Goal: Task Accomplishment & Management: Manage account settings

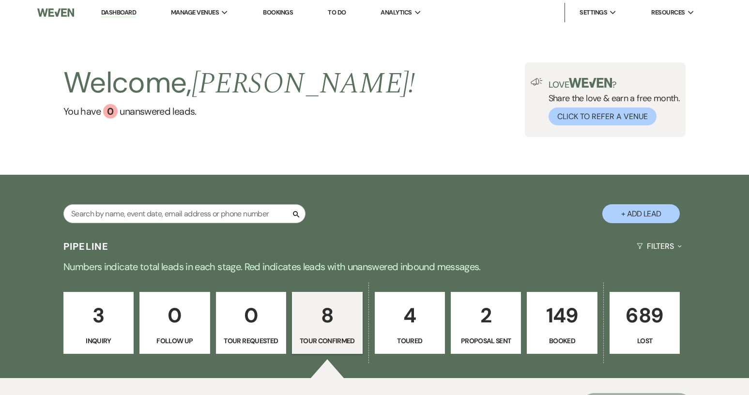
select select "4"
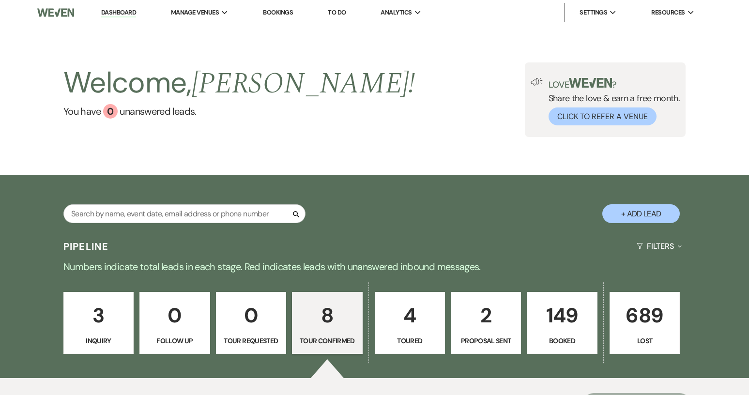
select select "4"
click at [106, 325] on p "3" at bounding box center [99, 315] width 58 height 32
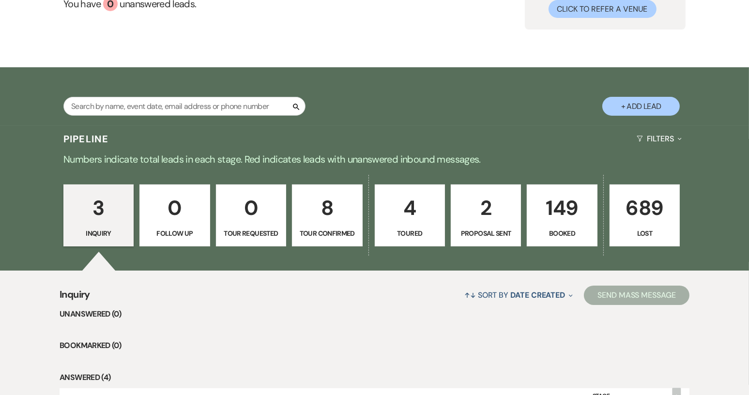
scroll to position [242, 0]
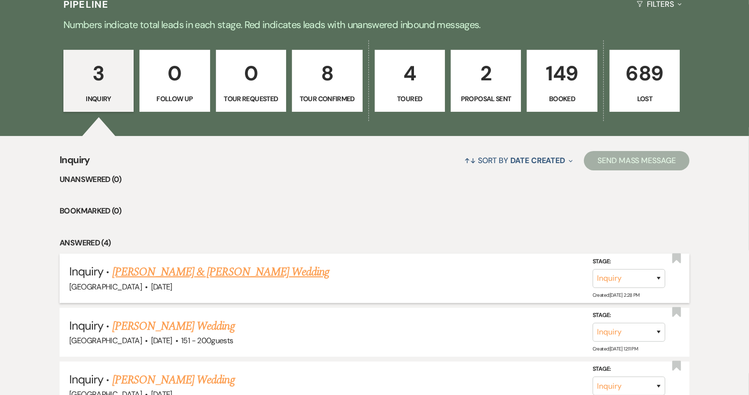
click at [147, 270] on link "[PERSON_NAME] & [PERSON_NAME] Wedding" at bounding box center [220, 271] width 217 height 17
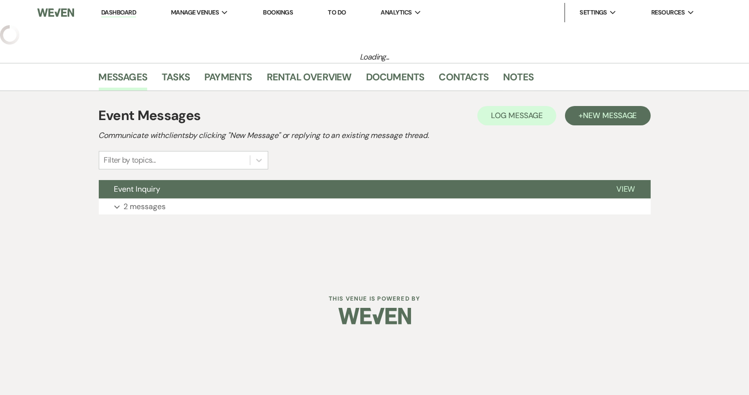
select select "5"
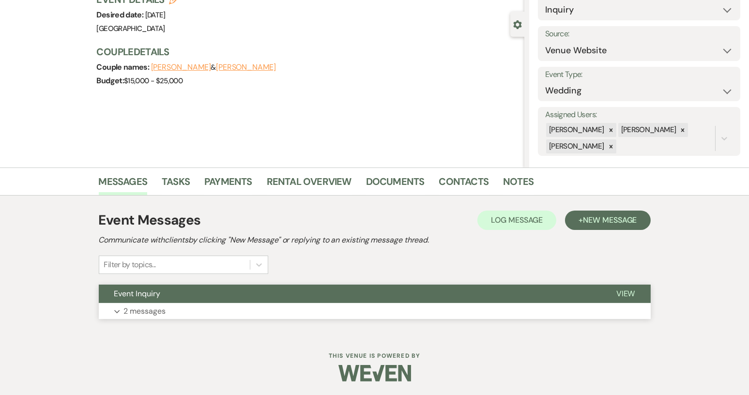
scroll to position [76, 0]
click at [154, 312] on p "2 messages" at bounding box center [145, 311] width 42 height 13
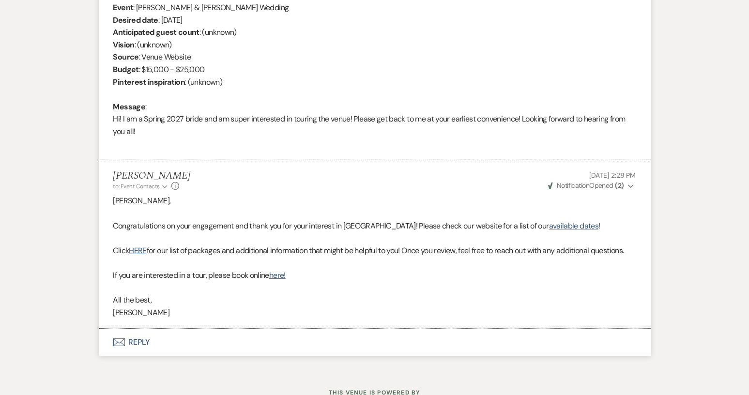
scroll to position [452, 0]
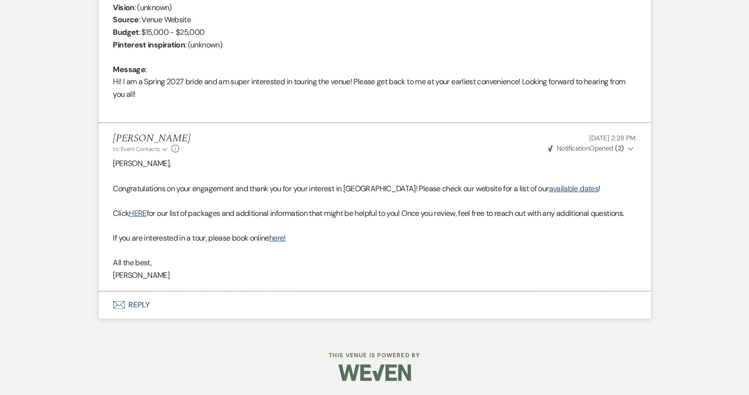
click at [143, 304] on button "Envelope Reply" at bounding box center [375, 305] width 552 height 27
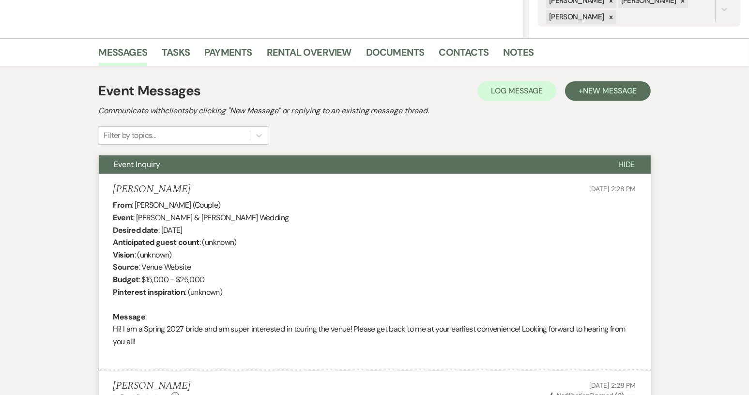
scroll to position [179, 0]
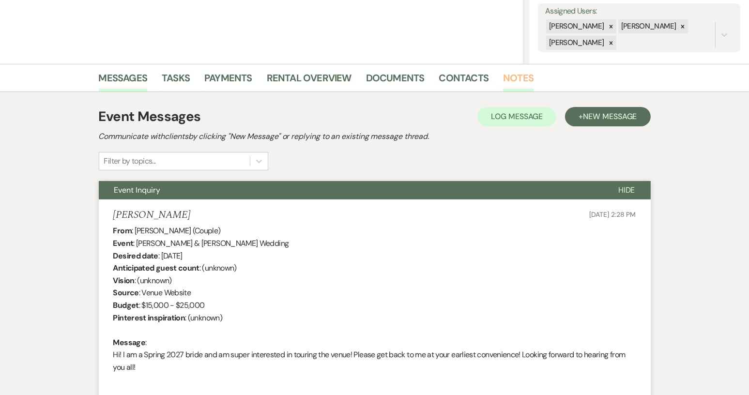
click at [521, 79] on link "Notes" at bounding box center [518, 80] width 31 height 21
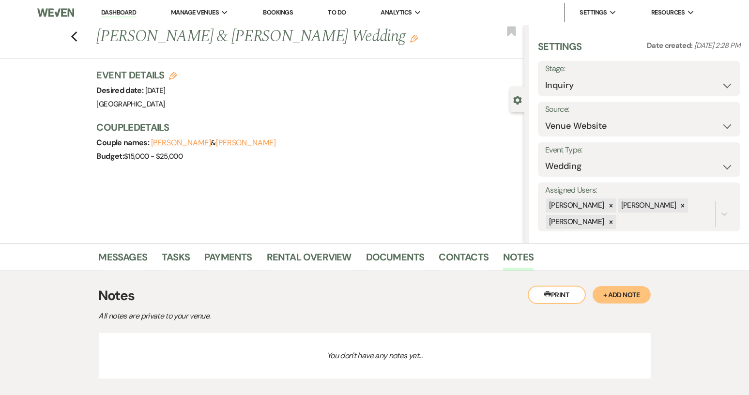
click at [619, 296] on button "+ Add Note" at bounding box center [622, 294] width 58 height 17
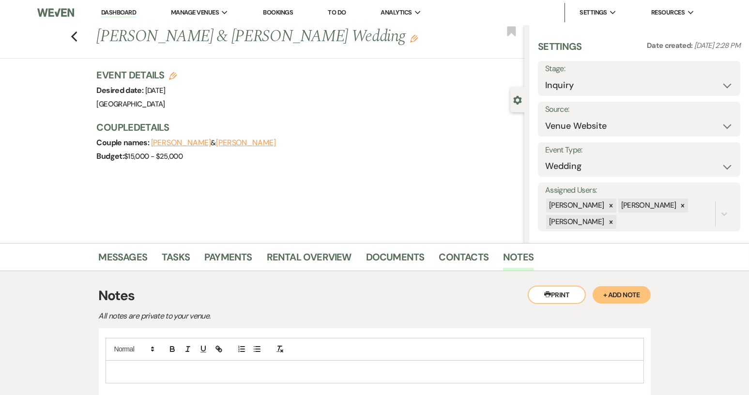
click at [149, 368] on p at bounding box center [374, 372] width 523 height 11
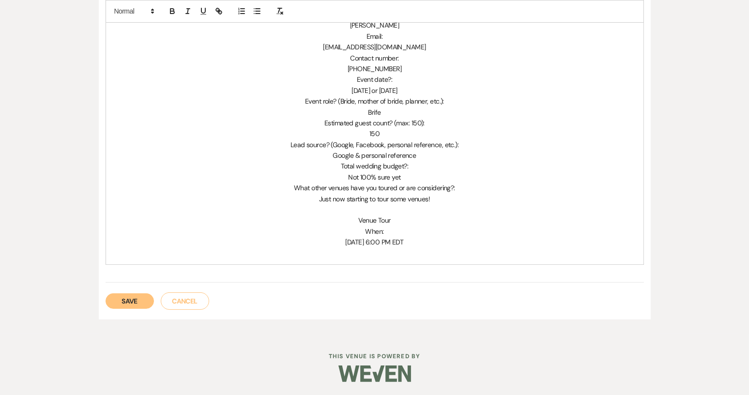
click at [119, 303] on button "Save" at bounding box center [130, 300] width 48 height 15
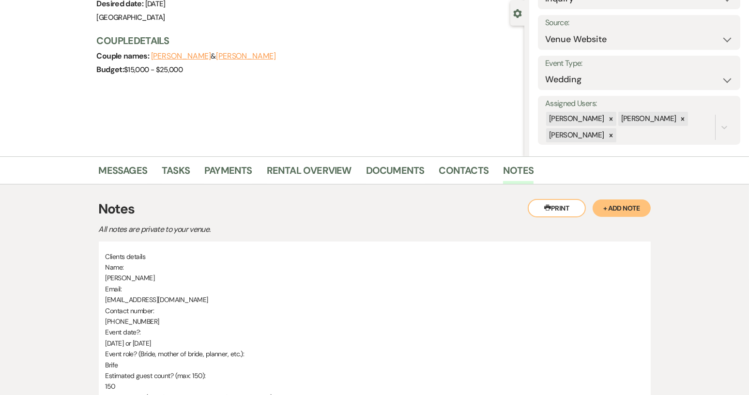
scroll to position [97, 0]
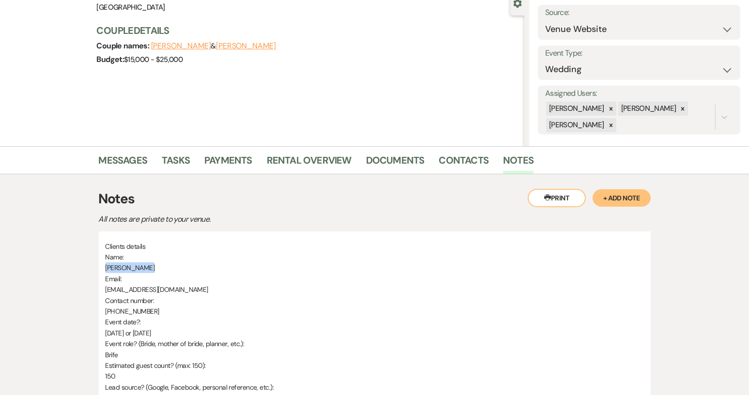
drag, startPoint x: 105, startPoint y: 266, endPoint x: 147, endPoint y: 268, distance: 41.7
click at [147, 268] on p "Kendall Dumit" at bounding box center [375, 267] width 538 height 11
copy span "Kendall Dumit"
drag, startPoint x: 104, startPoint y: 287, endPoint x: 189, endPoint y: 287, distance: 85.2
click at [189, 287] on div "Clients details Name: Kendall Dumit Email: kendallndumit@gmail.com Contact numb…" at bounding box center [375, 394] width 552 height 327
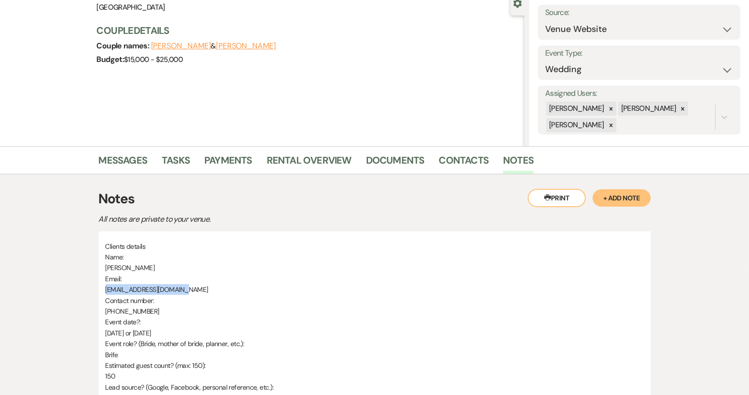
copy span "kendallndumit@gmail.com"
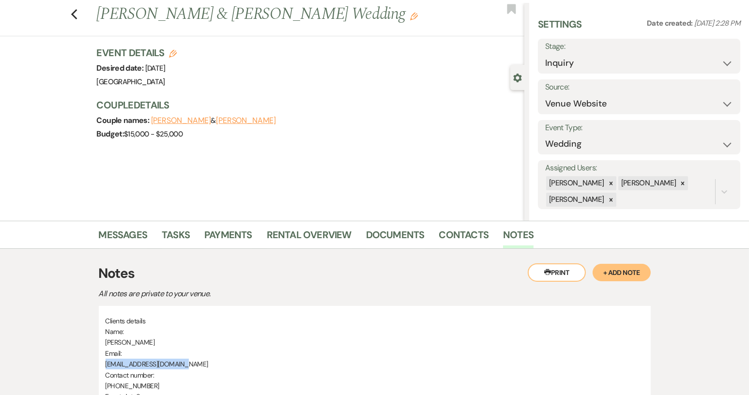
scroll to position [0, 0]
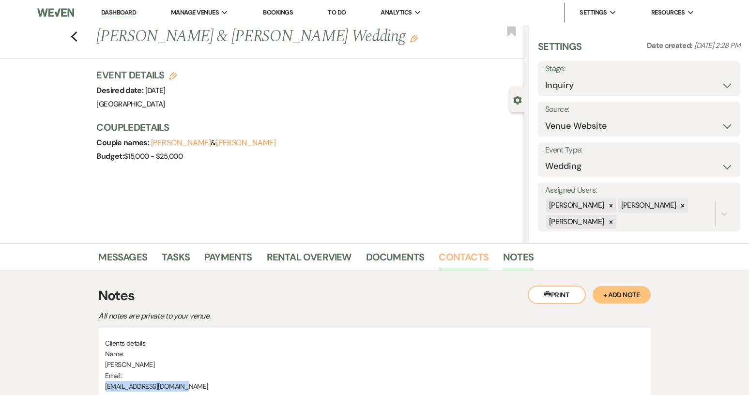
click at [459, 256] on link "Contacts" at bounding box center [464, 259] width 50 height 21
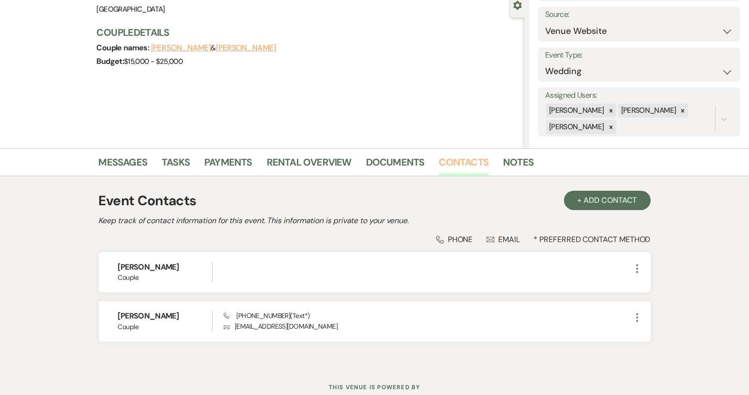
scroll to position [126, 0]
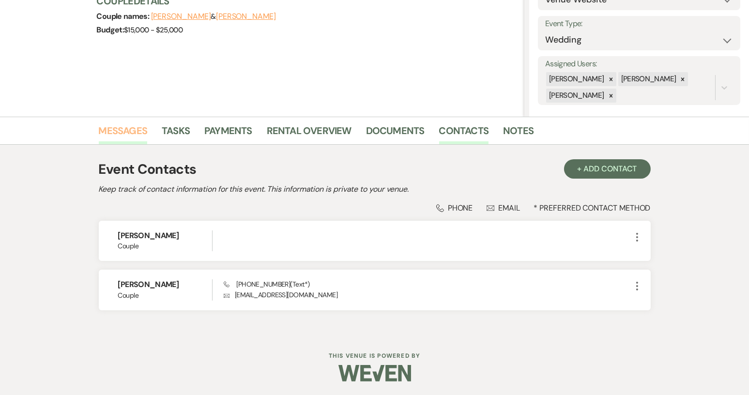
click at [126, 128] on link "Messages" at bounding box center [123, 133] width 49 height 21
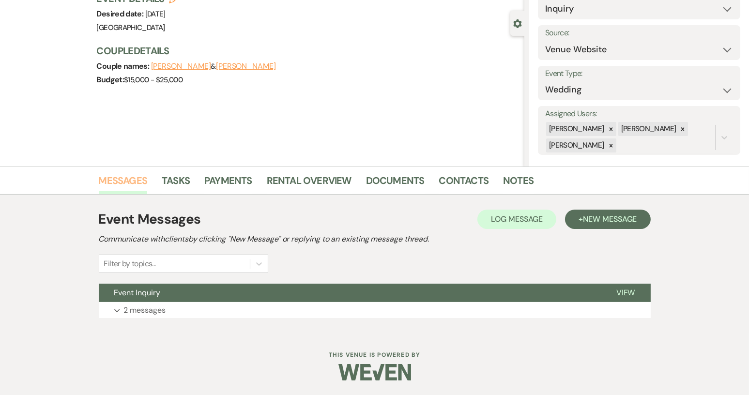
scroll to position [76, 0]
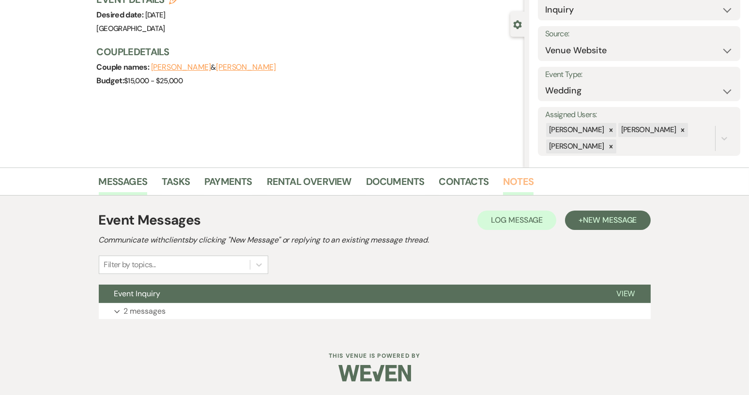
click at [510, 182] on link "Notes" at bounding box center [518, 184] width 31 height 21
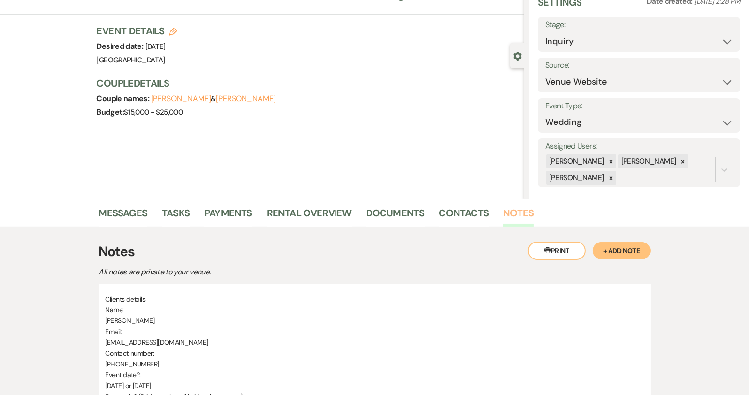
scroll to position [27, 0]
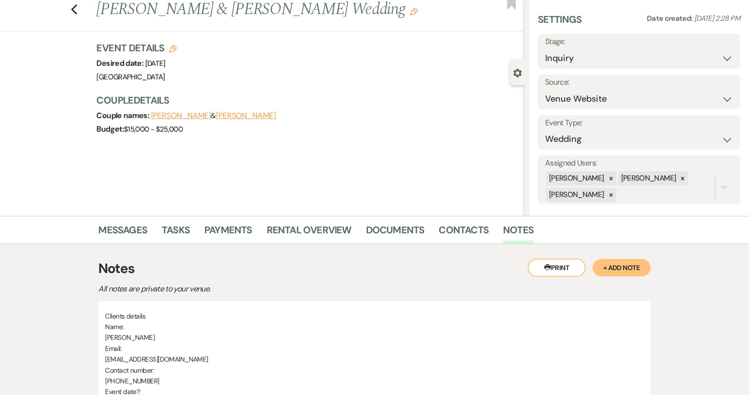
click at [176, 44] on button "Edit" at bounding box center [173, 48] width 8 height 9
select select "640"
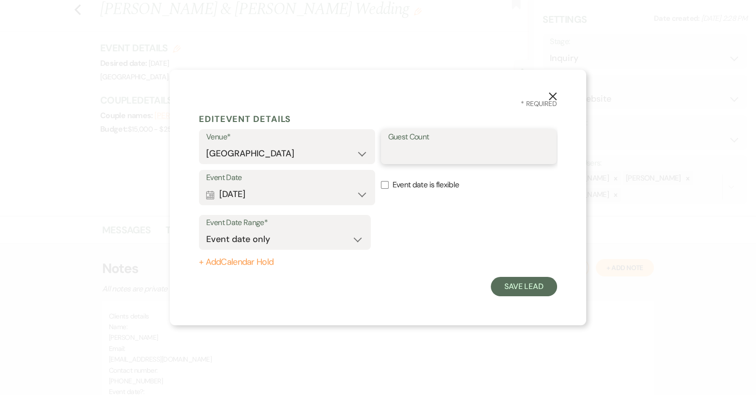
click at [399, 155] on input "Guest Count" at bounding box center [469, 153] width 162 height 19
type input "150"
click at [387, 185] on input "Event date is flexible" at bounding box center [385, 185] width 8 height 8
checkbox input "true"
click at [528, 283] on button "Save Lead" at bounding box center [524, 286] width 66 height 19
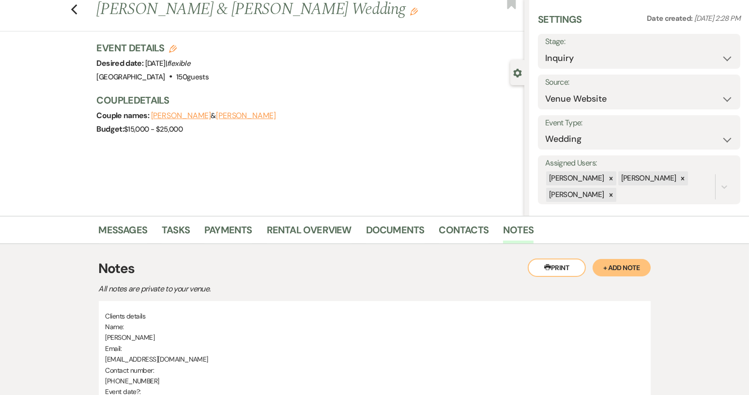
scroll to position [0, 0]
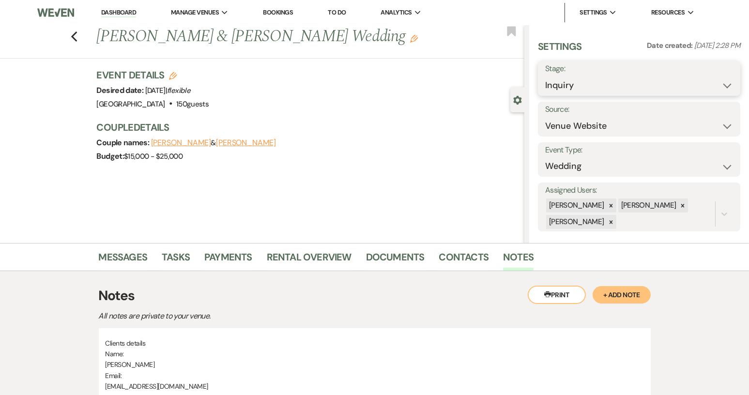
click at [716, 87] on select "Inquiry Follow Up Tour Requested Tour Confirmed Toured Proposal Sent Booked Lost" at bounding box center [639, 85] width 188 height 19
select select "4"
click at [545, 76] on select "Inquiry Follow Up Tour Requested Tour Confirmed Toured Proposal Sent Booked Lost" at bounding box center [639, 85] width 188 height 19
click at [722, 126] on select "Weven Venue Website Instagram Facebook Pinterest Google The Knot Wedding Wire H…" at bounding box center [639, 126] width 188 height 19
select select "12"
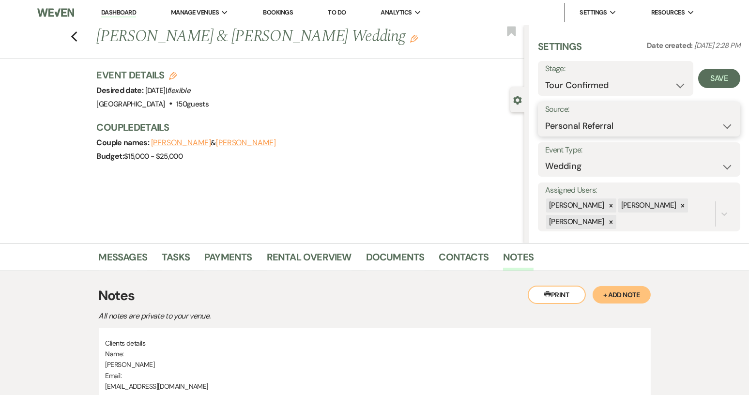
click at [545, 117] on select "Weven Venue Website Instagram Facebook Pinterest Google The Knot Wedding Wire H…" at bounding box center [639, 126] width 188 height 19
click at [706, 123] on button "Save" at bounding box center [712, 118] width 55 height 19
click at [709, 83] on button "Save" at bounding box center [719, 78] width 42 height 19
click at [127, 255] on link "Messages" at bounding box center [123, 259] width 49 height 21
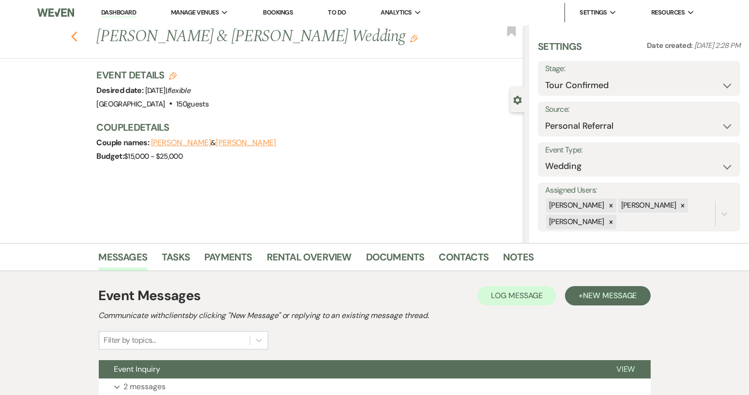
click at [78, 34] on icon "Previous" at bounding box center [74, 37] width 7 height 12
select select "4"
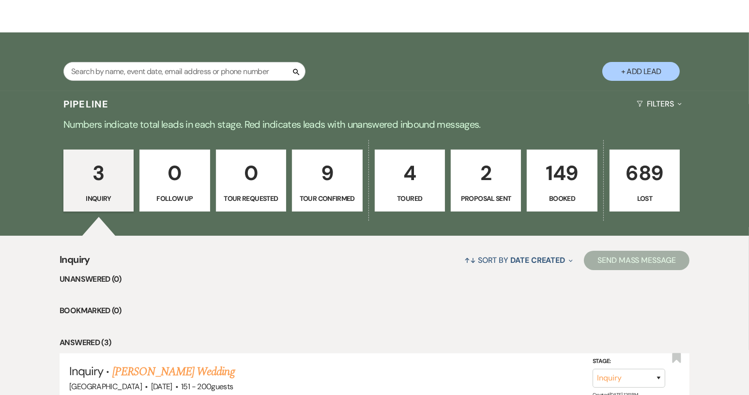
scroll to position [145, 0]
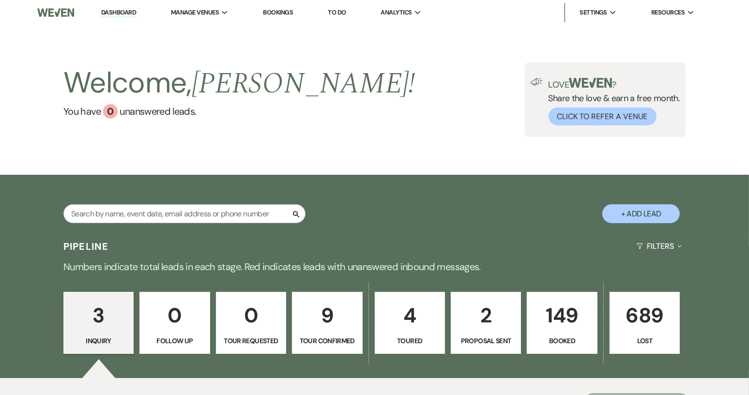
click at [336, 332] on link "9 Tour Confirmed" at bounding box center [327, 323] width 70 height 62
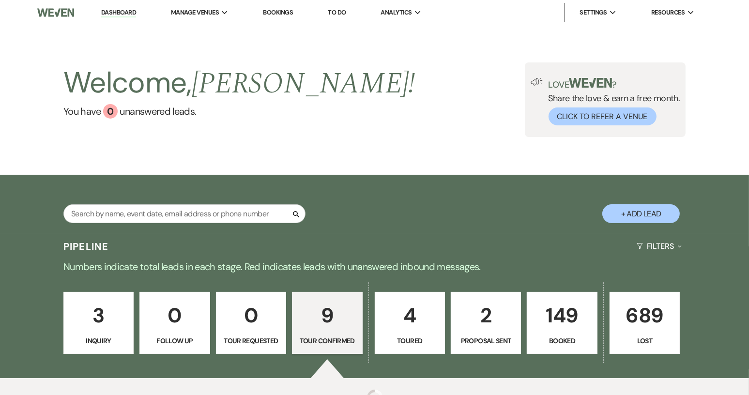
select select "4"
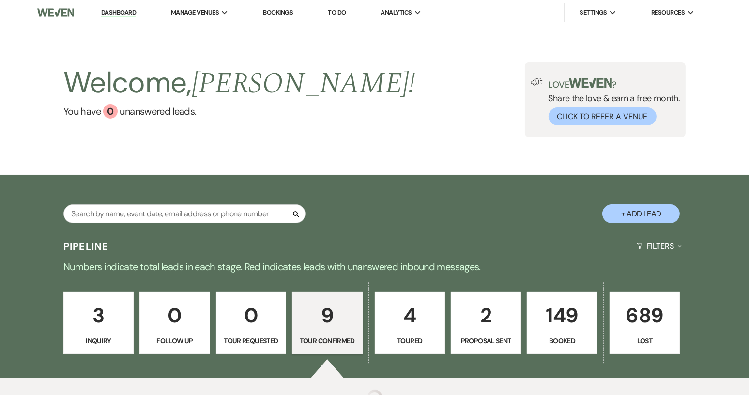
select select "4"
click at [552, 333] on link "149 Booked" at bounding box center [562, 323] width 70 height 62
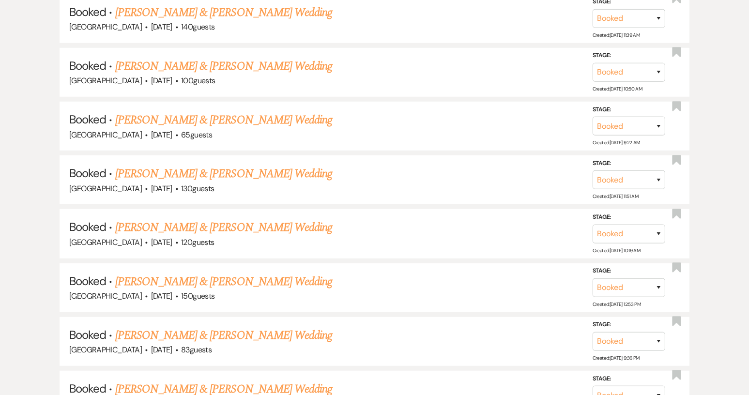
scroll to position [829, 0]
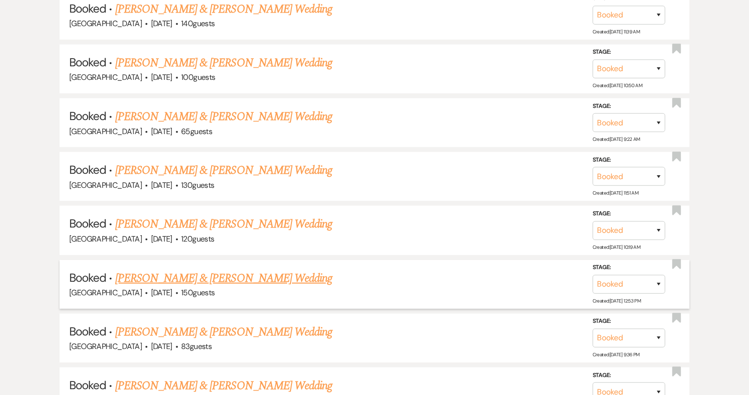
click at [285, 274] on link "[PERSON_NAME] & [PERSON_NAME] Wedding" at bounding box center [223, 278] width 217 height 17
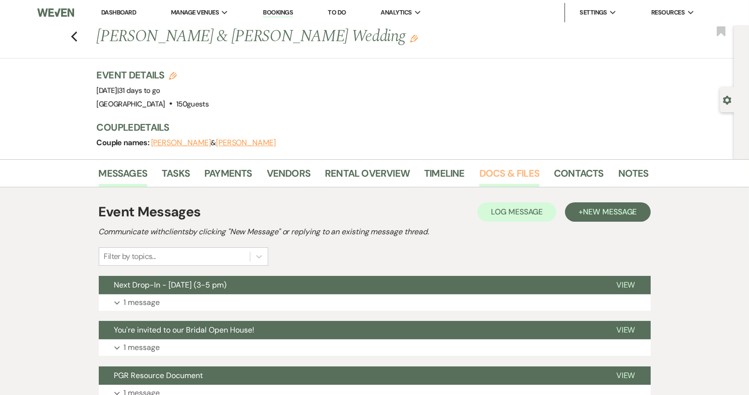
click at [515, 176] on link "Docs & Files" at bounding box center [509, 176] width 60 height 21
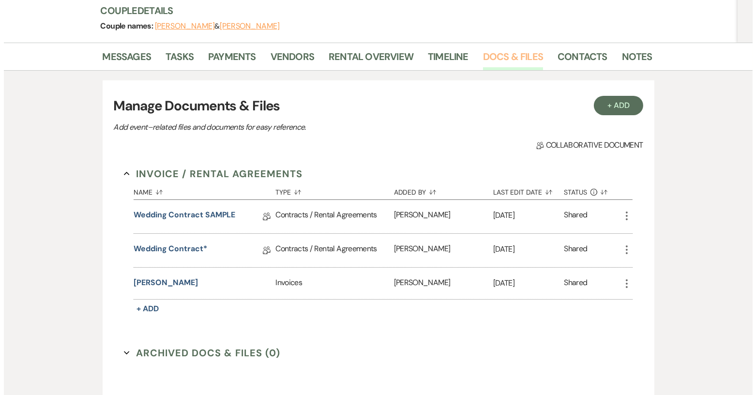
scroll to position [145, 0]
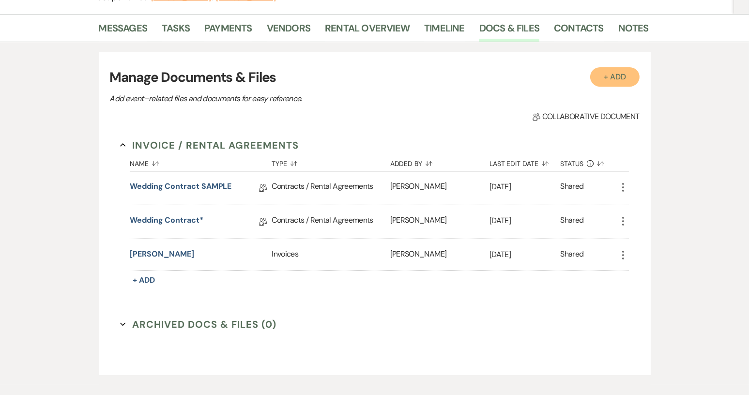
click at [610, 80] on button "+ Add" at bounding box center [614, 76] width 49 height 19
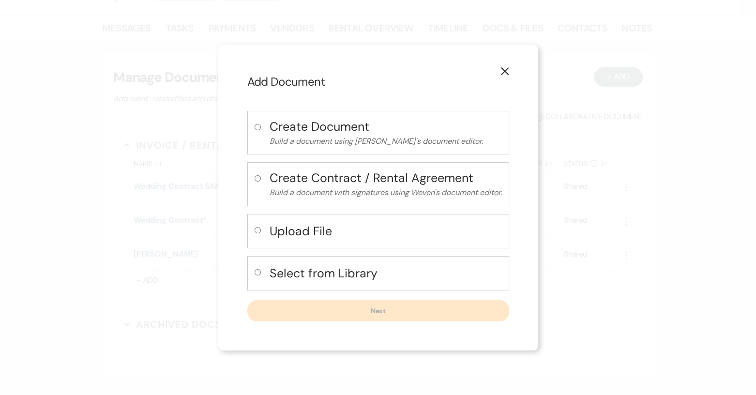
click at [255, 230] on input "radio" at bounding box center [258, 230] width 6 height 6
radio input "true"
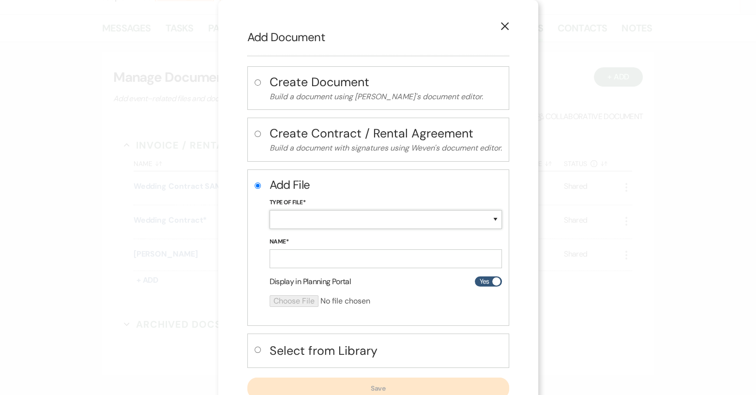
click at [493, 219] on select "Special Event Insurance Vendor Certificate of Insurance Contracts / Rental Agre…" at bounding box center [386, 219] width 232 height 19
select select "19"
click at [270, 210] on select "Special Event Insurance Vendor Certificate of Insurance Contracts / Rental Agre…" at bounding box center [386, 219] width 232 height 19
click at [310, 261] on input "Name*" at bounding box center [386, 258] width 232 height 19
paste input "[PERSON_NAME] event insurance"
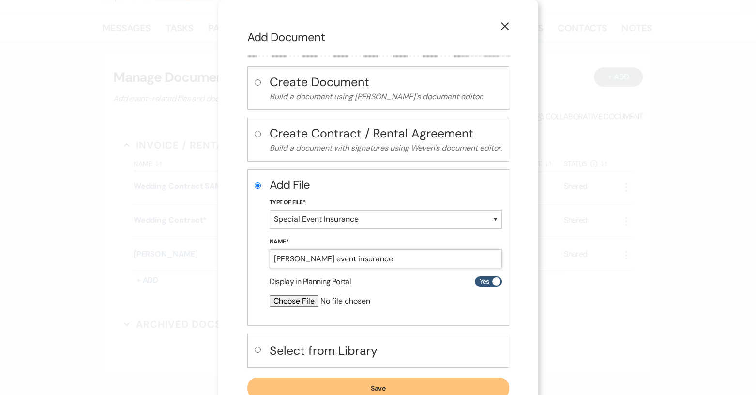
type input "[PERSON_NAME] event insurance"
click at [297, 299] on input "file" at bounding box center [360, 301] width 181 height 12
type input "C:\fakepath\[PERSON_NAME] event insurance.pdf"
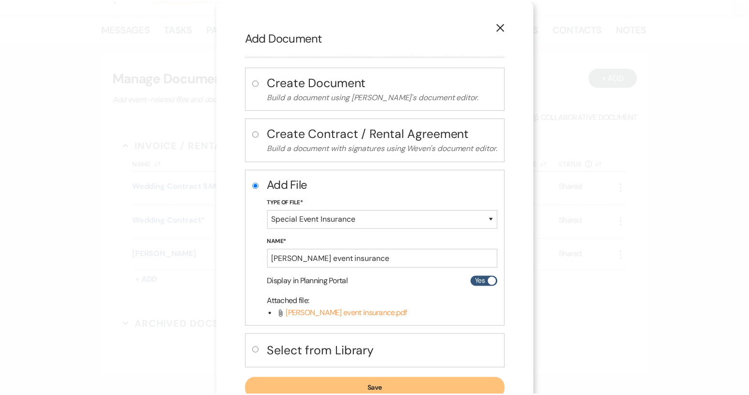
scroll to position [32, 0]
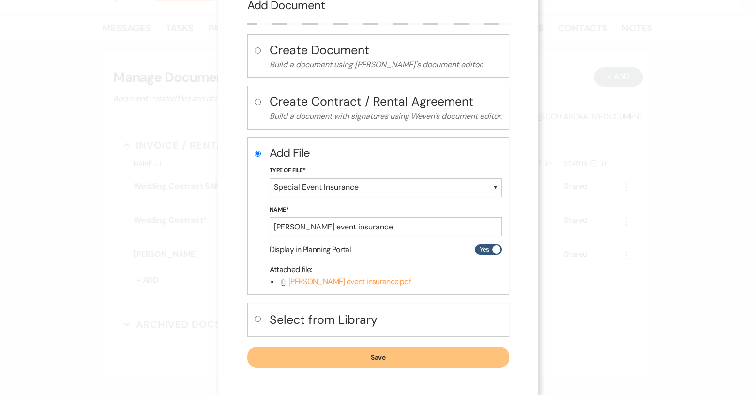
click at [385, 354] on button "Save" at bounding box center [378, 357] width 262 height 21
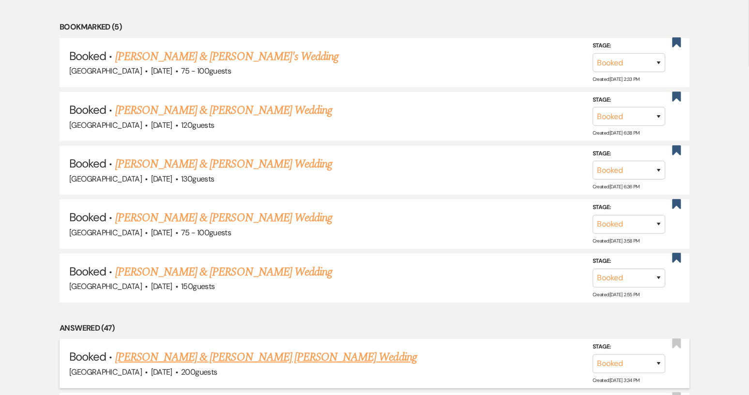
scroll to position [344, 0]
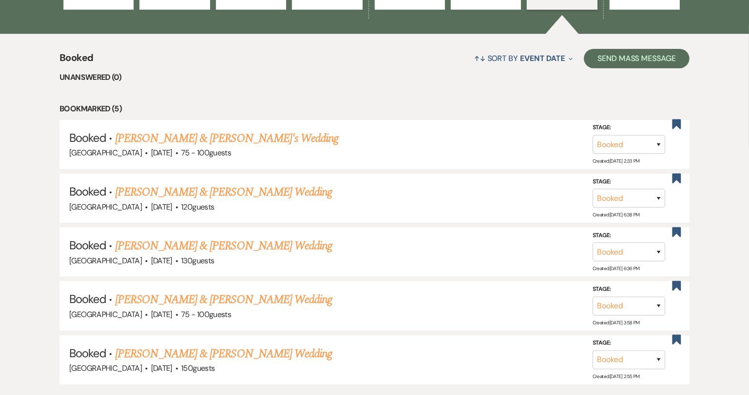
click at [258, 139] on link "[PERSON_NAME] & [PERSON_NAME]'s Wedding" at bounding box center [227, 138] width 224 height 17
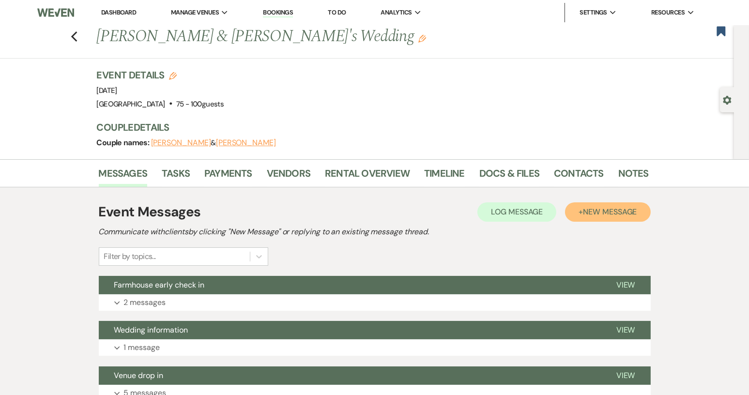
click at [589, 213] on span "New Message" at bounding box center [610, 212] width 54 height 10
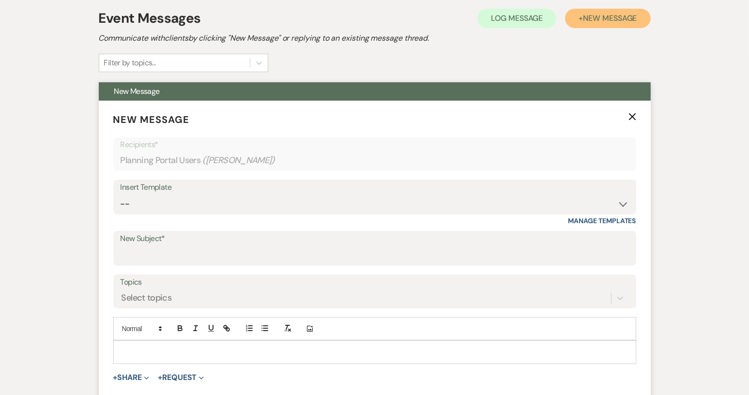
scroll to position [339, 0]
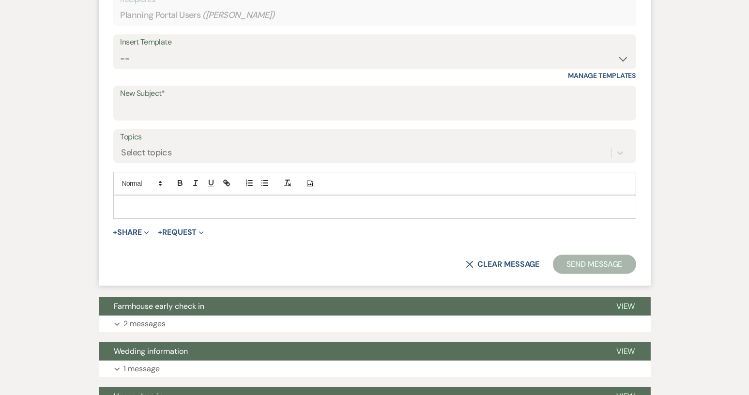
click at [129, 206] on p at bounding box center [375, 206] width 508 height 11
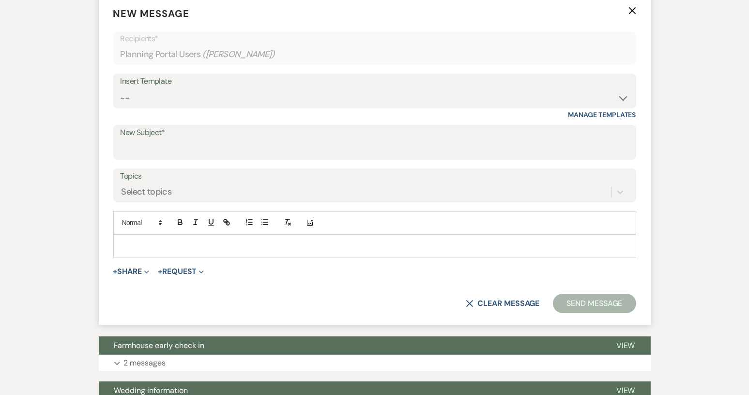
scroll to position [194, 0]
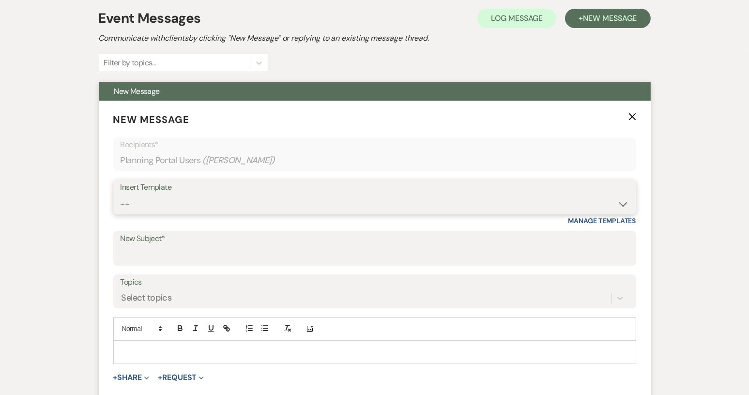
drag, startPoint x: 623, startPoint y: 207, endPoint x: 619, endPoint y: 202, distance: 6.2
click at [623, 207] on select "-- Weven Planning Portal Introduction (Booked Events) Tour Request Response Con…" at bounding box center [375, 204] width 508 height 19
click at [623, 206] on select "-- Weven Planning Portal Introduction (Booked Events) Tour Request Response Con…" at bounding box center [375, 204] width 508 height 19
select select "2460"
click at [121, 195] on select "-- Weven Planning Portal Introduction (Booked Events) Tour Request Response Con…" at bounding box center [375, 204] width 508 height 19
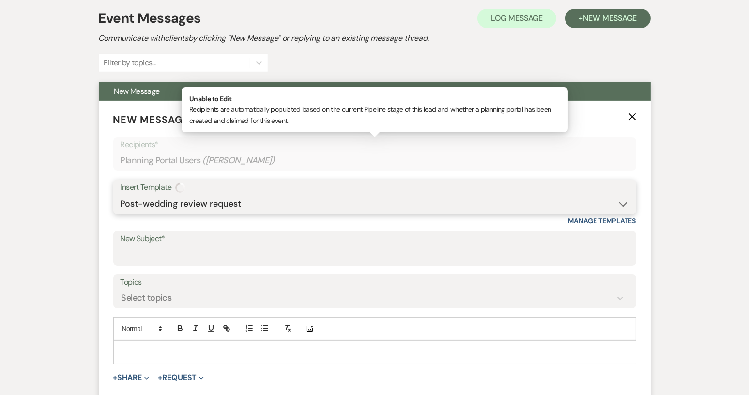
type input "Congratulations!"
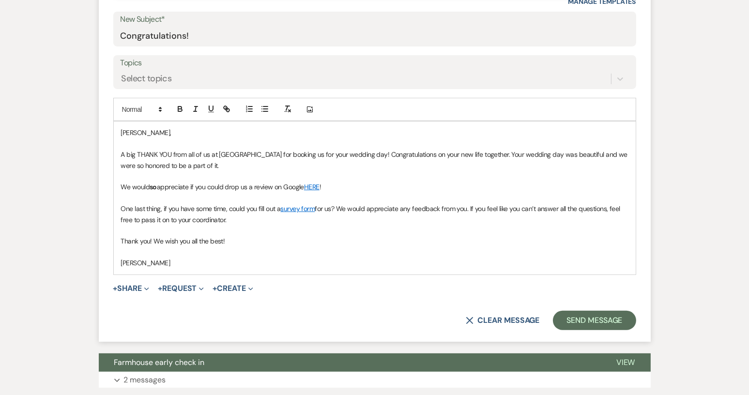
scroll to position [436, 0]
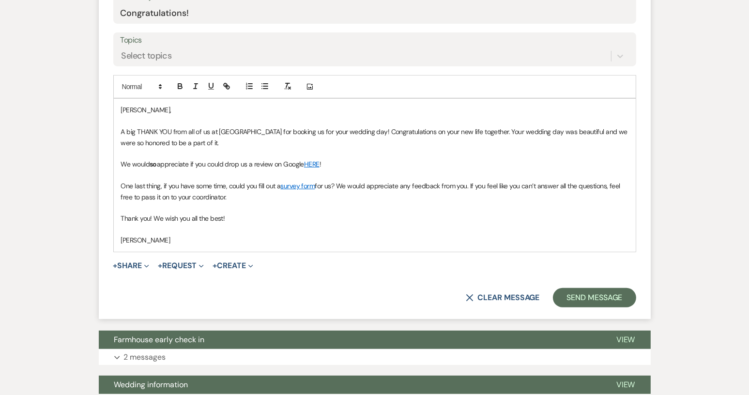
click at [226, 143] on p "A big THANK YOU from all of us at [GEOGRAPHIC_DATA] for booking us for your wed…" at bounding box center [375, 137] width 508 height 22
click at [592, 295] on button "Send Message" at bounding box center [594, 297] width 83 height 19
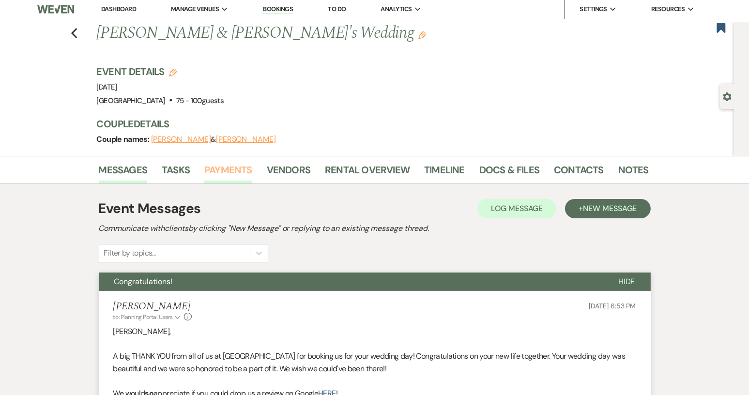
scroll to position [0, 0]
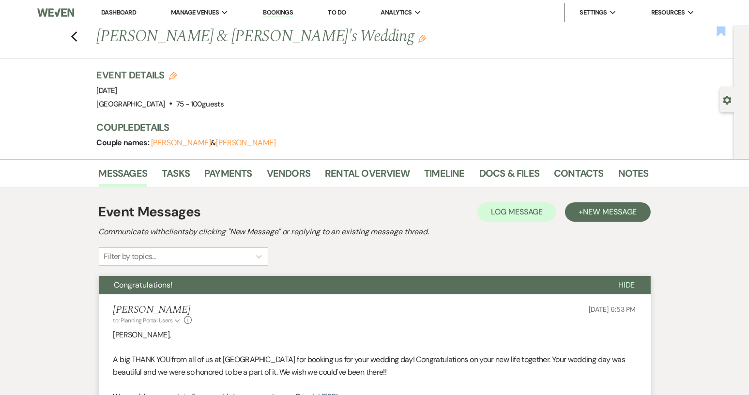
click at [723, 31] on use "button" at bounding box center [721, 31] width 9 height 10
click at [77, 38] on use "button" at bounding box center [74, 36] width 6 height 11
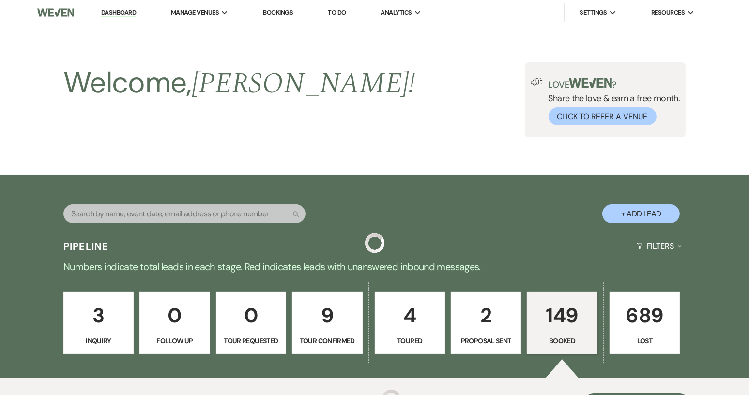
scroll to position [344, 0]
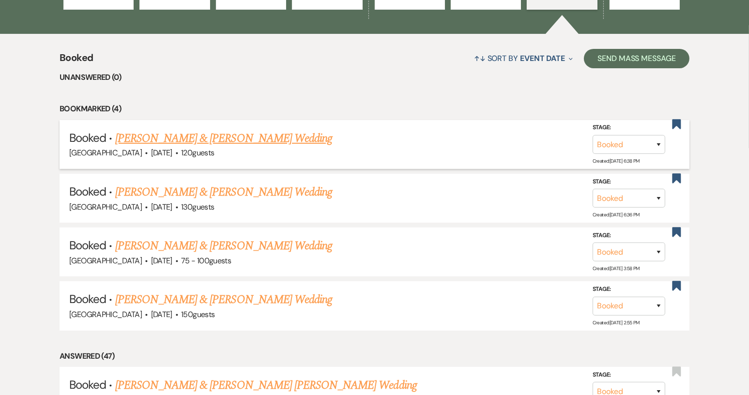
click at [240, 139] on link "[PERSON_NAME] & [PERSON_NAME] Wedding" at bounding box center [223, 138] width 217 height 17
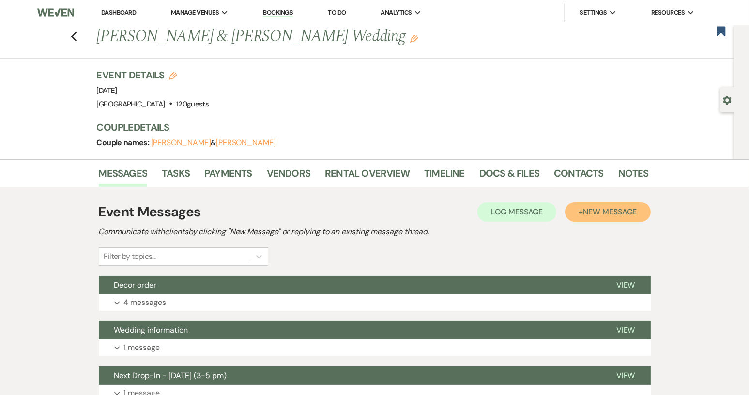
click at [593, 216] on button "+ New Message" at bounding box center [607, 211] width 85 height 19
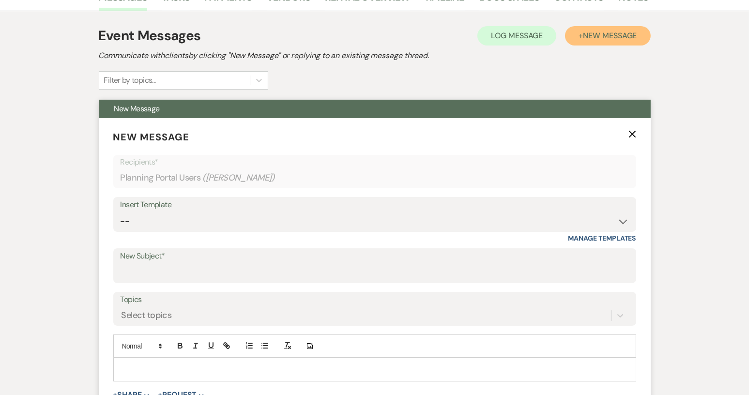
scroll to position [194, 0]
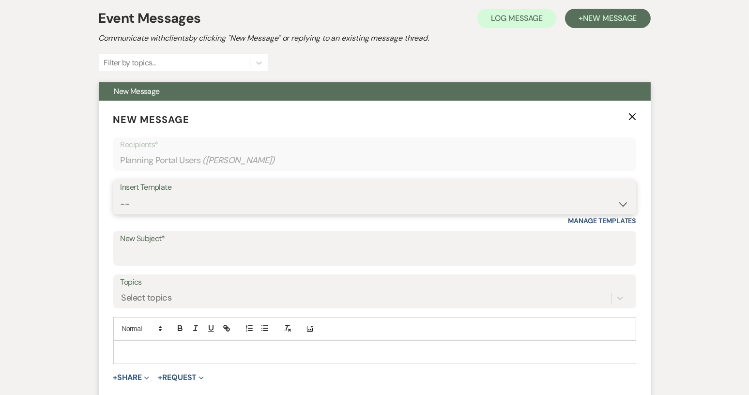
click at [623, 205] on select "-- Weven Planning Portal Introduction (Booked Events) Tour Request Response Con…" at bounding box center [375, 204] width 508 height 19
select select "2460"
click at [121, 195] on select "-- Weven Planning Portal Introduction (Booked Events) Tour Request Response Con…" at bounding box center [375, 204] width 508 height 19
type input "Congratulations!"
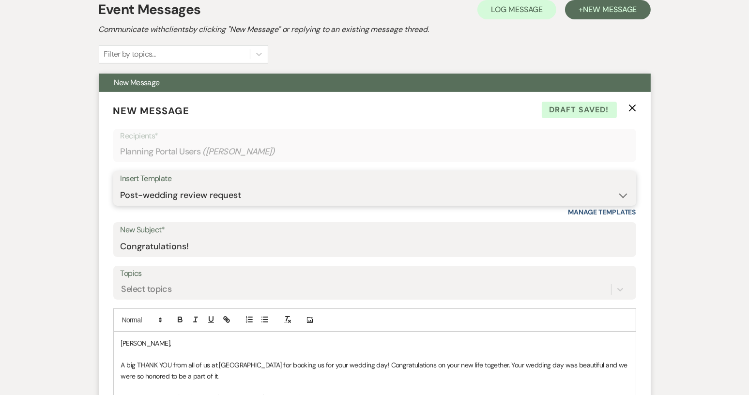
scroll to position [242, 0]
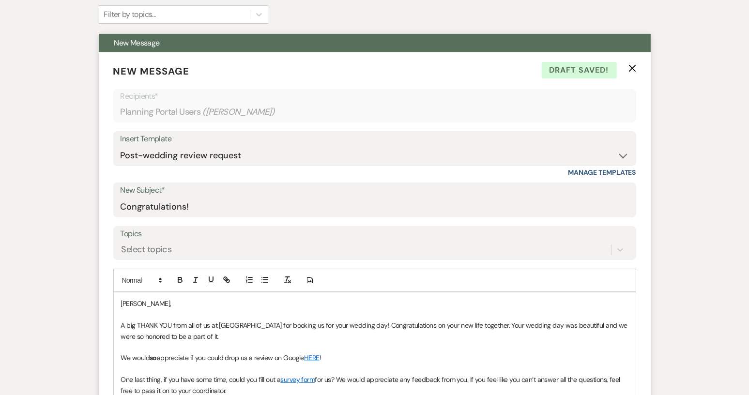
click at [136, 302] on p "[PERSON_NAME]," at bounding box center [375, 303] width 508 height 11
click at [222, 336] on p "A big THANK YOU from all of us at [GEOGRAPHIC_DATA] for booking us for your wed…" at bounding box center [375, 331] width 508 height 22
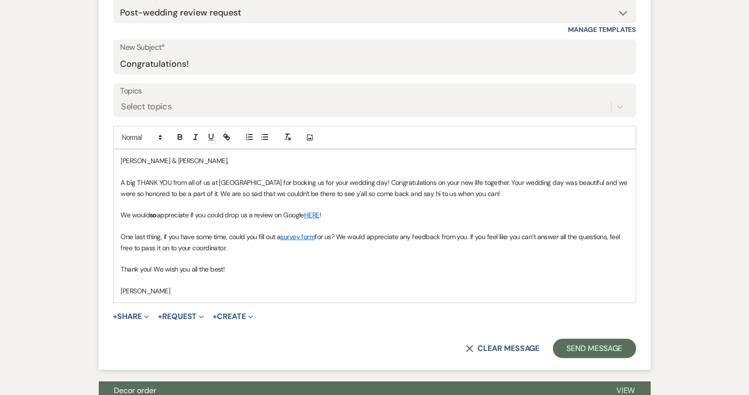
scroll to position [387, 0]
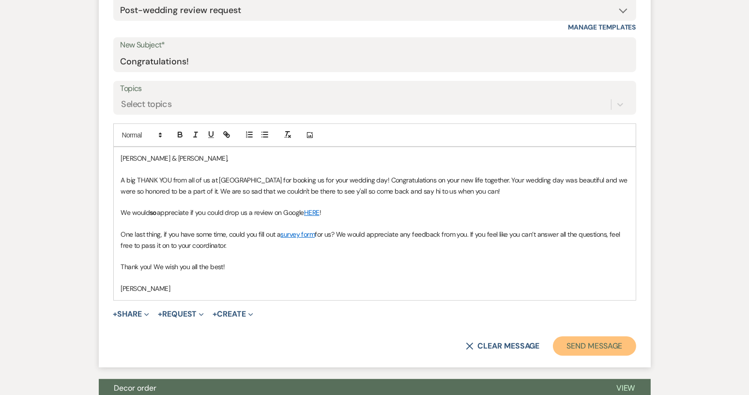
click at [574, 346] on button "Send Message" at bounding box center [594, 346] width 83 height 19
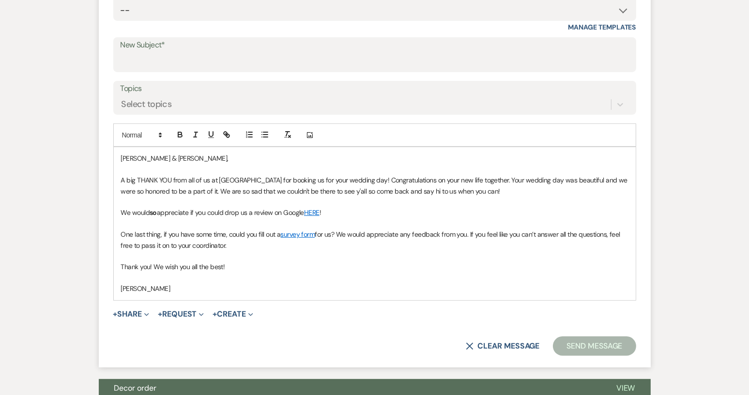
scroll to position [27, 0]
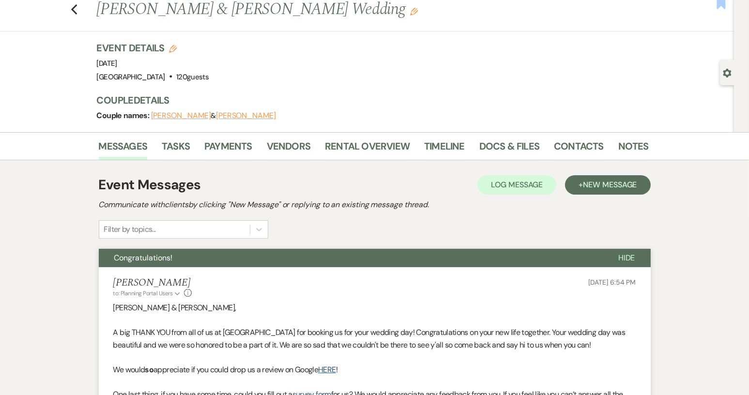
click at [724, 2] on use "button" at bounding box center [721, 4] width 9 height 10
click at [77, 8] on icon "Previous" at bounding box center [74, 10] width 7 height 12
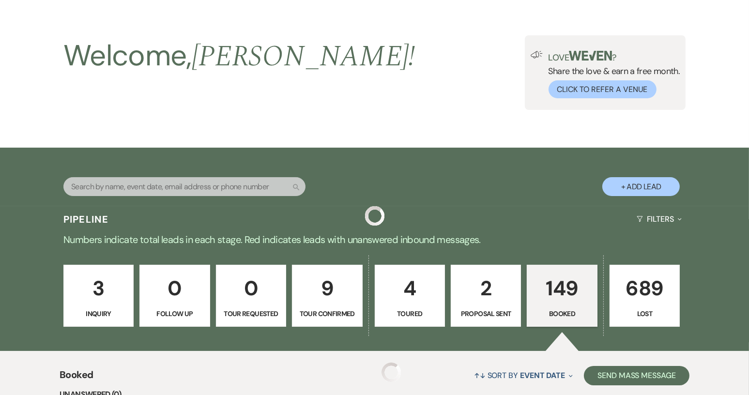
scroll to position [344, 0]
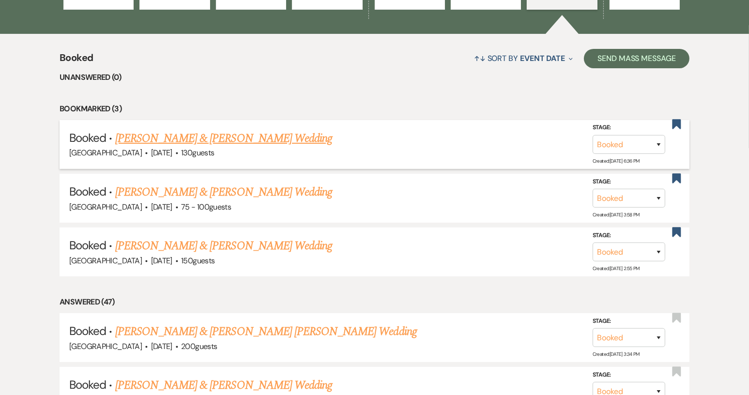
click at [192, 135] on link "[PERSON_NAME] & [PERSON_NAME] Wedding" at bounding box center [223, 138] width 217 height 17
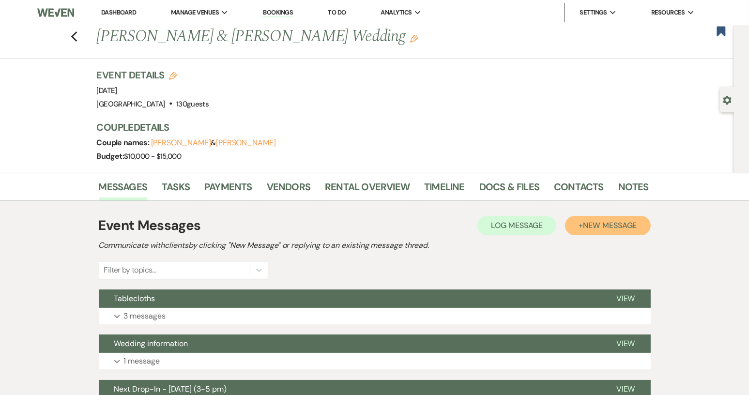
click at [601, 220] on span "New Message" at bounding box center [610, 225] width 54 height 10
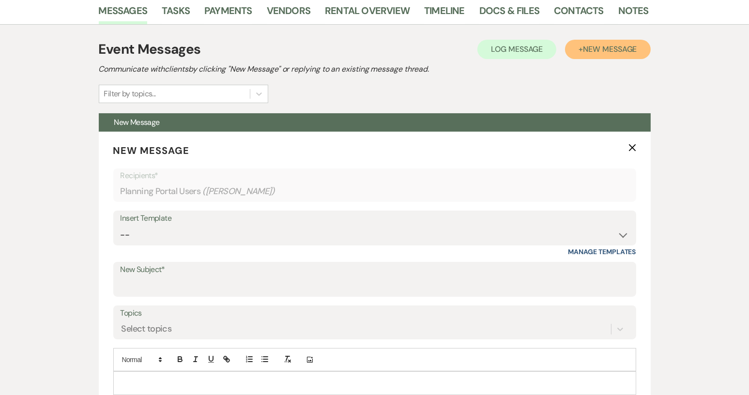
scroll to position [194, 0]
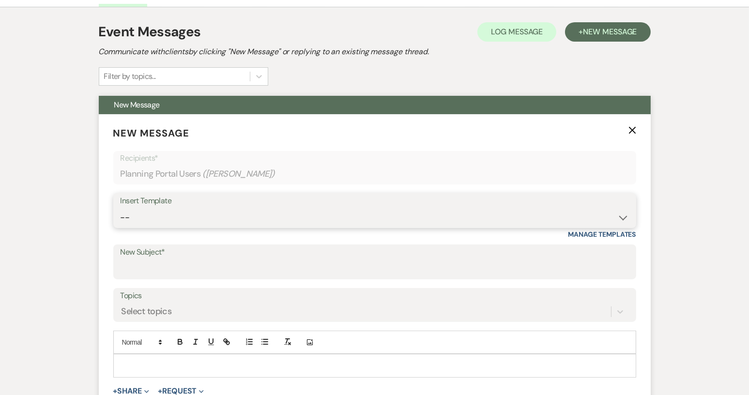
click at [625, 218] on select "-- Weven Planning Portal Introduction (Booked Events) Tour Request Response Con…" at bounding box center [375, 217] width 508 height 19
select select "2460"
click at [121, 208] on select "-- Weven Planning Portal Introduction (Booked Events) Tour Request Response Con…" at bounding box center [375, 217] width 508 height 19
type input "Congratulations!"
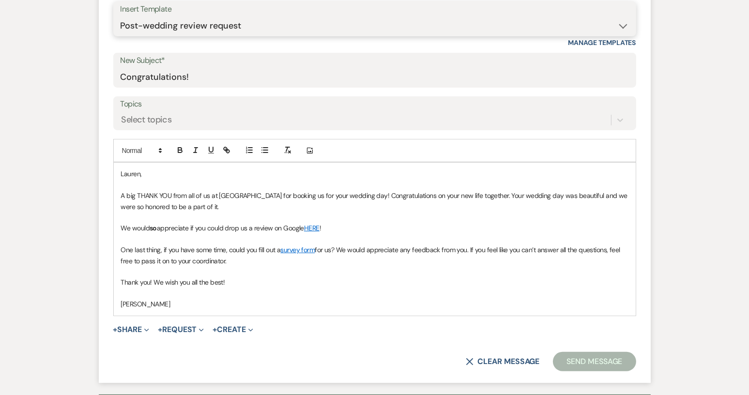
scroll to position [387, 0]
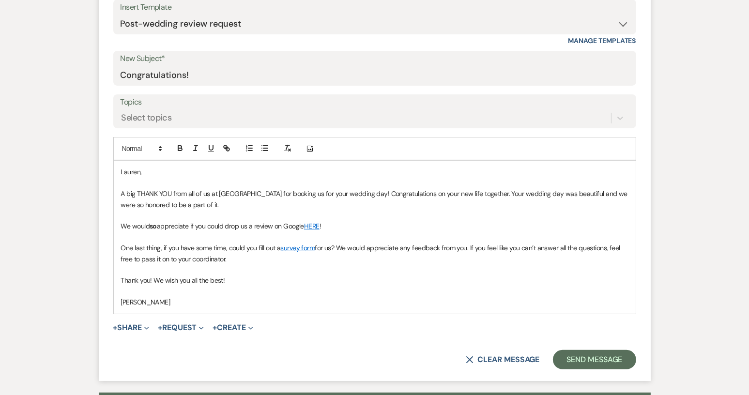
click at [219, 206] on p "A big THANK YOU from all of us at [GEOGRAPHIC_DATA] for booking us for your wed…" at bounding box center [375, 199] width 508 height 22
click at [585, 359] on button "Send Message" at bounding box center [594, 359] width 83 height 19
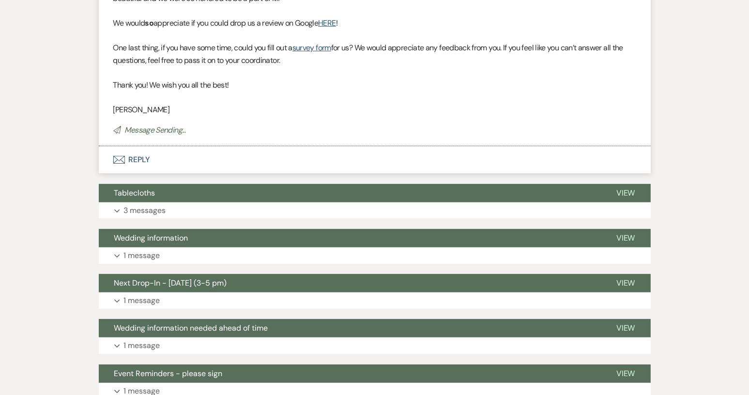
scroll to position [27, 0]
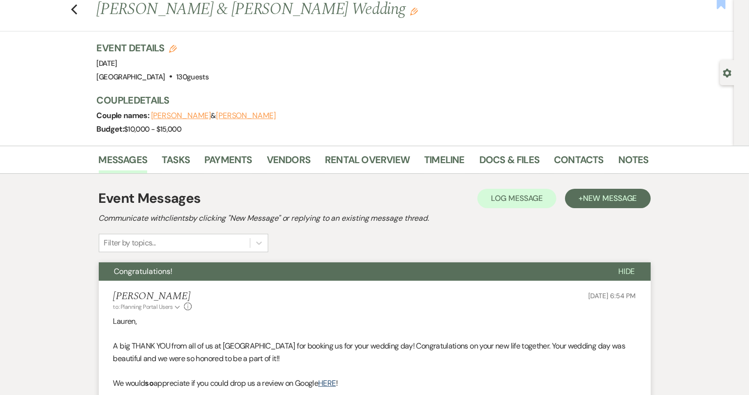
click at [722, 0] on use "button" at bounding box center [721, 4] width 9 height 10
click at [78, 11] on icon "Previous" at bounding box center [74, 10] width 7 height 12
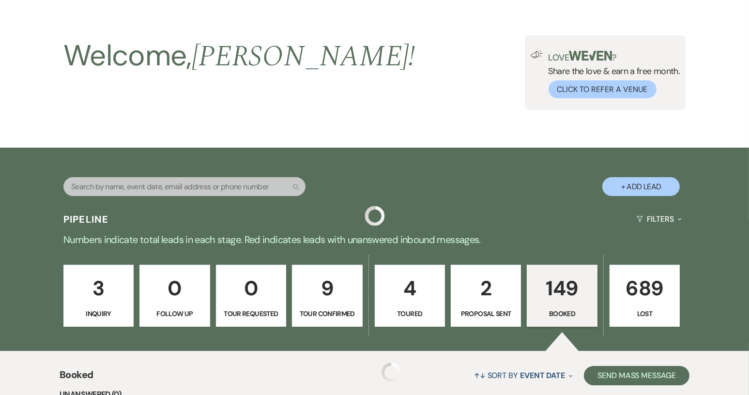
scroll to position [344, 0]
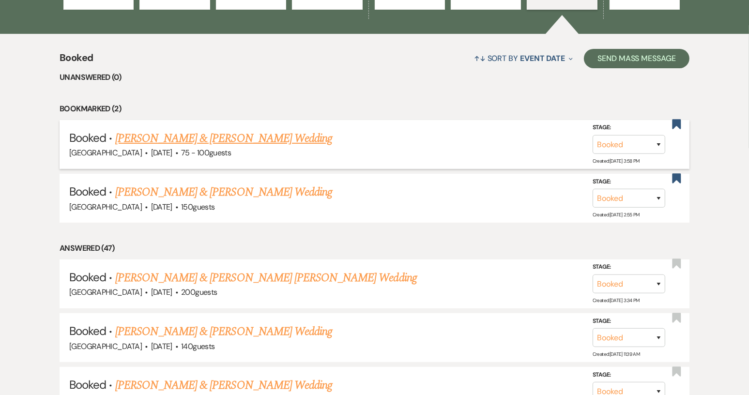
click at [250, 139] on link "[PERSON_NAME] & [PERSON_NAME] Wedding" at bounding box center [223, 138] width 217 height 17
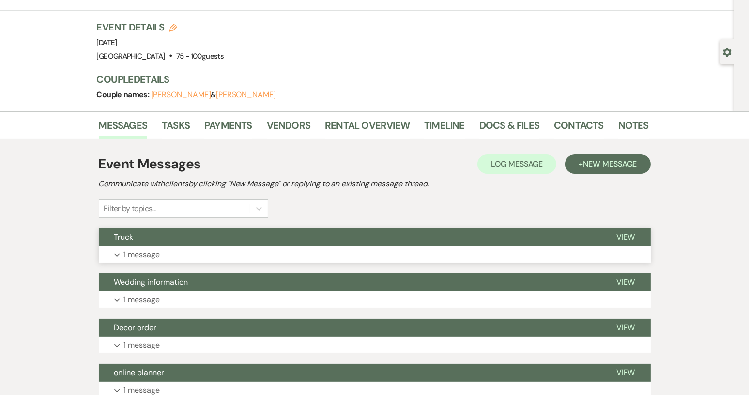
scroll to position [48, 0]
click at [633, 233] on span "View" at bounding box center [625, 236] width 19 height 10
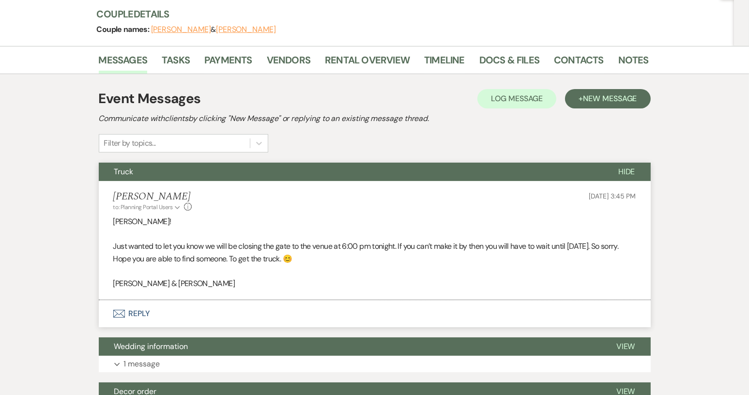
scroll to position [145, 0]
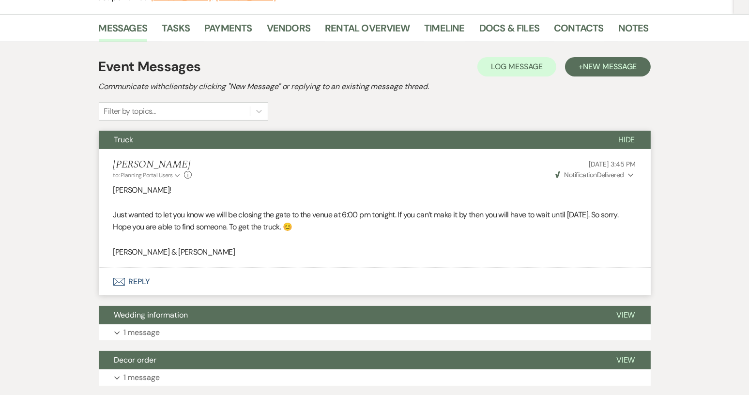
click at [136, 282] on button "Envelope Reply" at bounding box center [375, 281] width 552 height 27
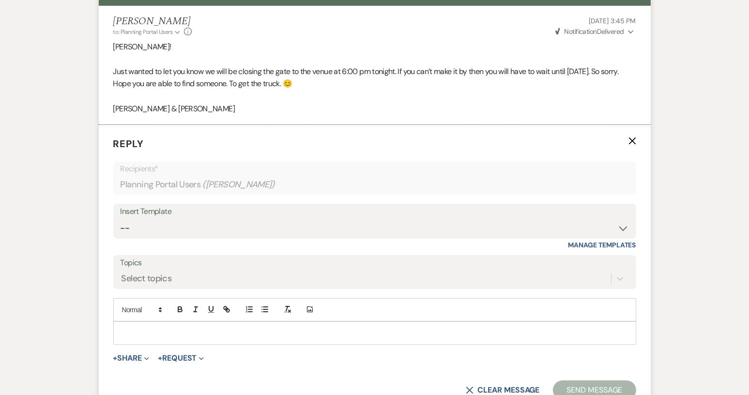
scroll to position [359, 0]
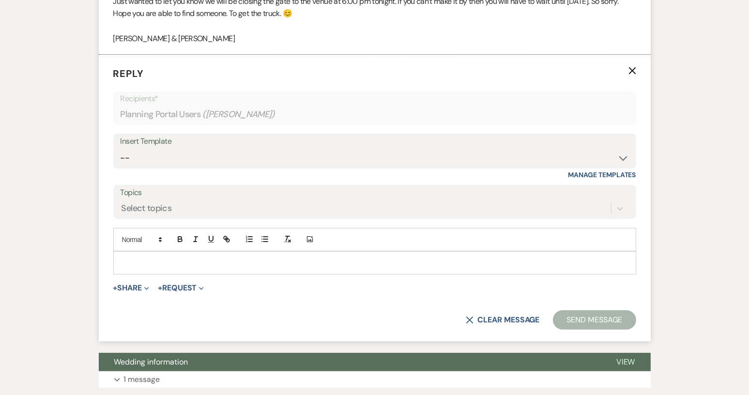
click at [131, 258] on p at bounding box center [375, 263] width 508 height 11
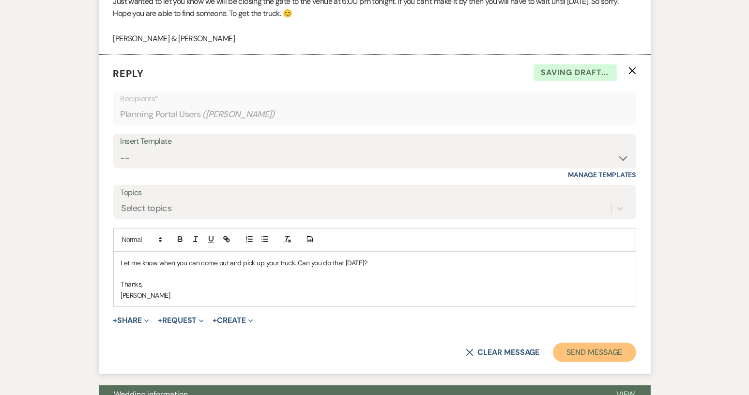
click at [577, 353] on button "Send Message" at bounding box center [594, 352] width 83 height 19
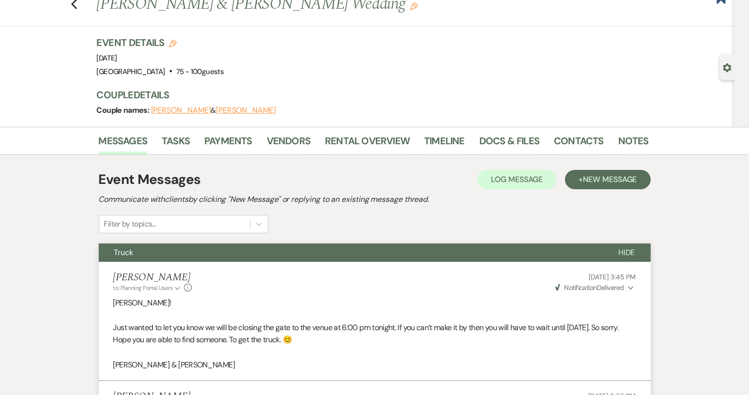
scroll to position [0, 0]
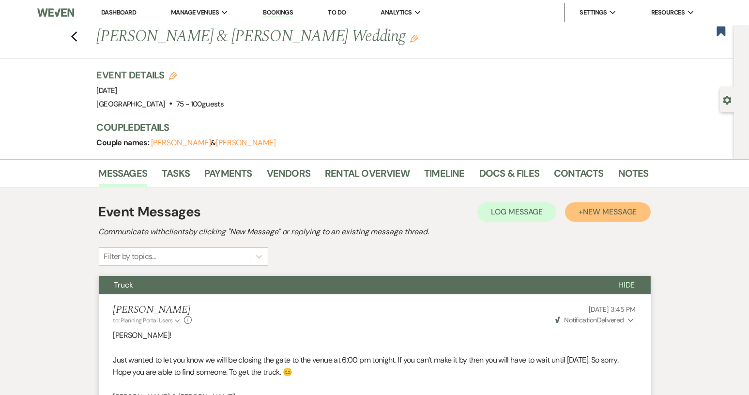
click at [602, 210] on span "New Message" at bounding box center [610, 212] width 54 height 10
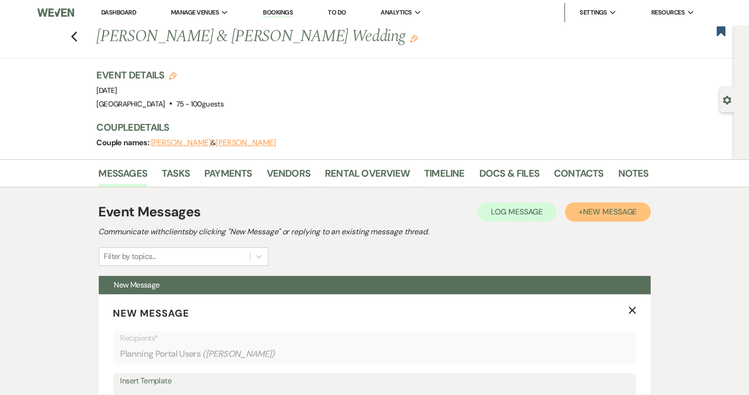
scroll to position [145, 0]
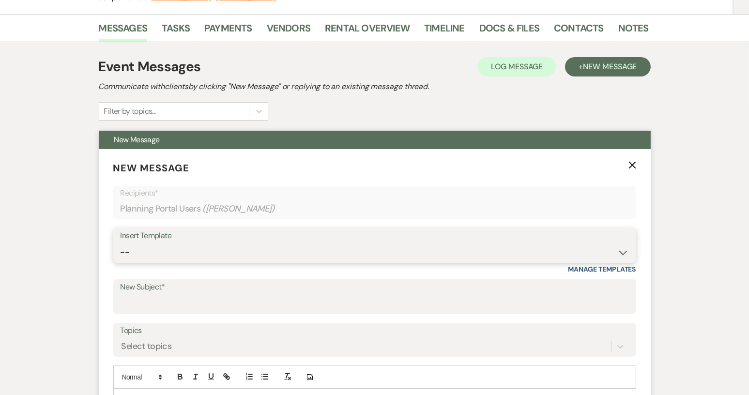
click at [621, 253] on select "-- Weven Planning Portal Introduction (Booked Events) Tour Request Response Con…" at bounding box center [375, 252] width 508 height 19
select select "2460"
click at [121, 243] on select "-- Weven Planning Portal Introduction (Booked Events) Tour Request Response Con…" at bounding box center [375, 252] width 508 height 19
type input "Congratulations!"
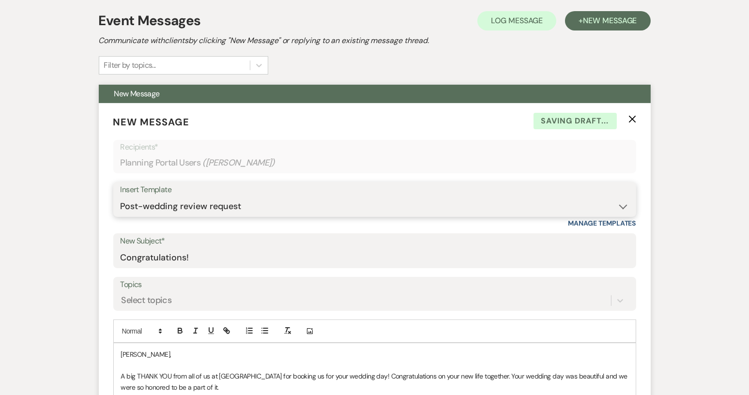
scroll to position [339, 0]
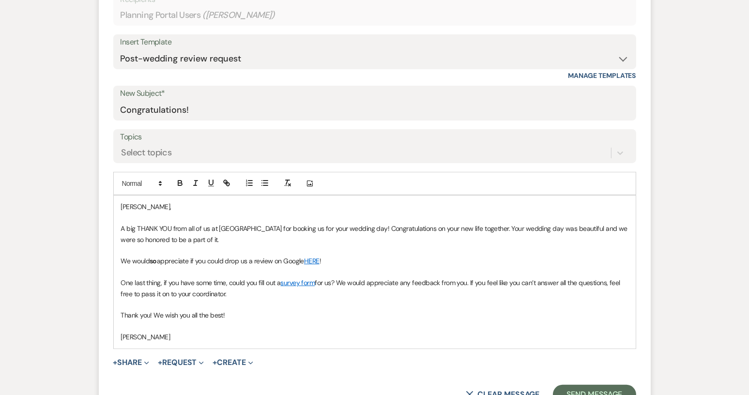
click at [138, 206] on p "[PERSON_NAME]," at bounding box center [375, 206] width 508 height 11
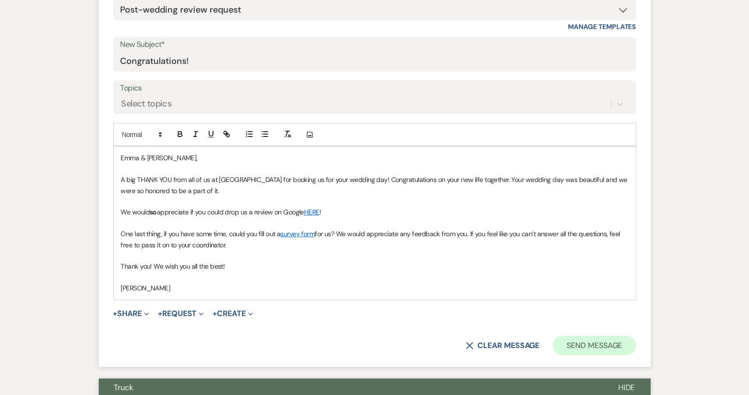
scroll to position [436, 0]
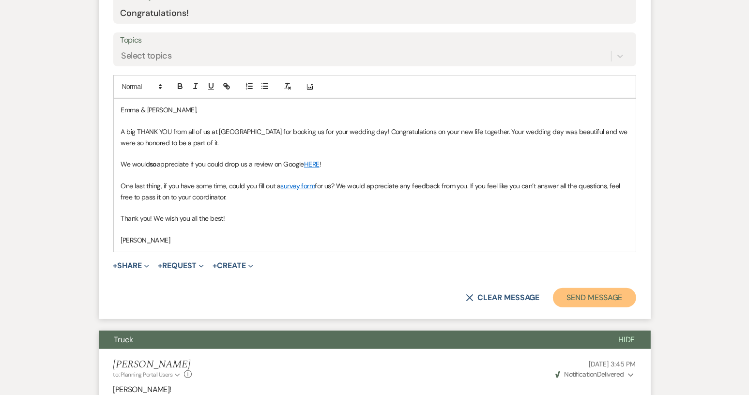
click at [608, 296] on button "Send Message" at bounding box center [594, 297] width 83 height 19
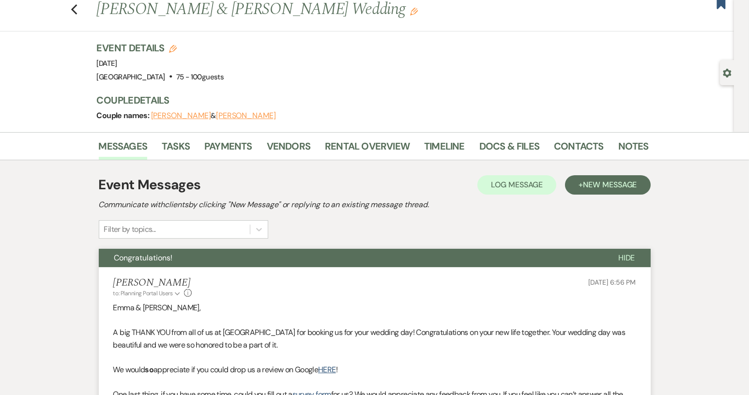
scroll to position [0, 0]
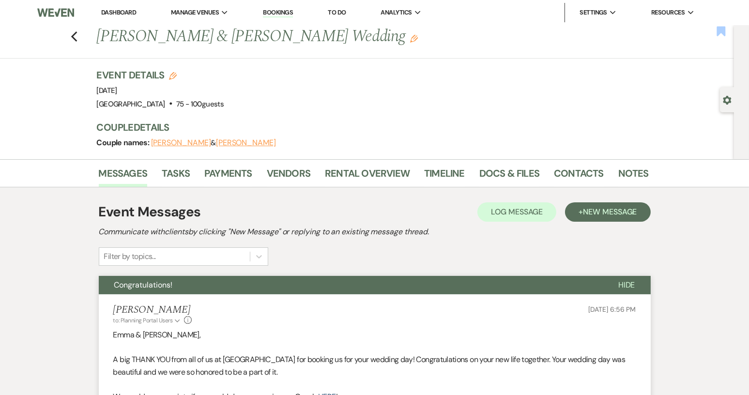
click at [721, 31] on use "button" at bounding box center [721, 31] width 9 height 10
click at [77, 38] on use "button" at bounding box center [74, 36] width 6 height 11
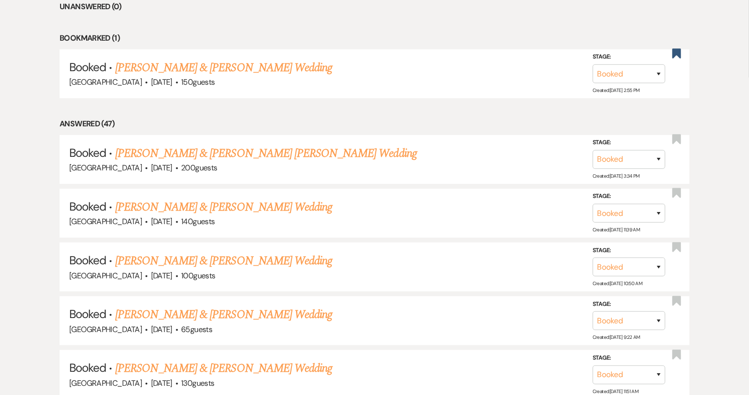
scroll to position [441, 0]
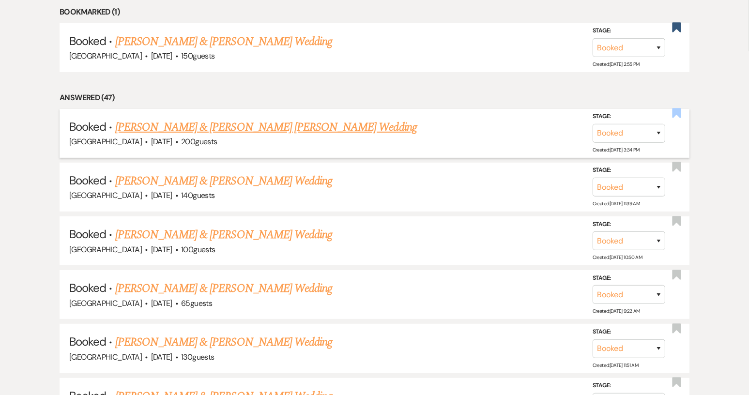
click at [678, 113] on use "button" at bounding box center [676, 113] width 9 height 10
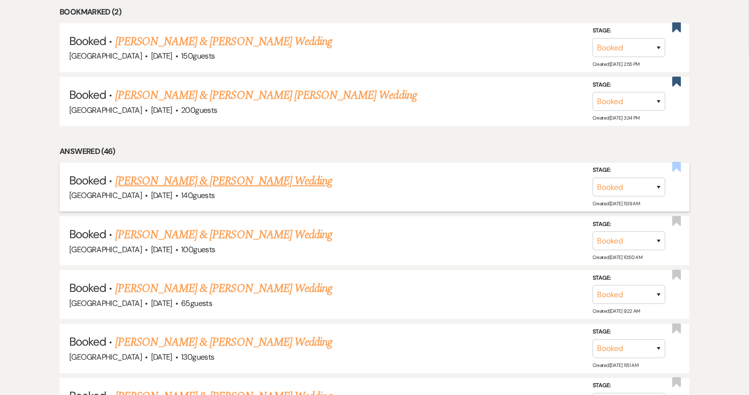
click at [676, 164] on use "button" at bounding box center [676, 167] width 9 height 10
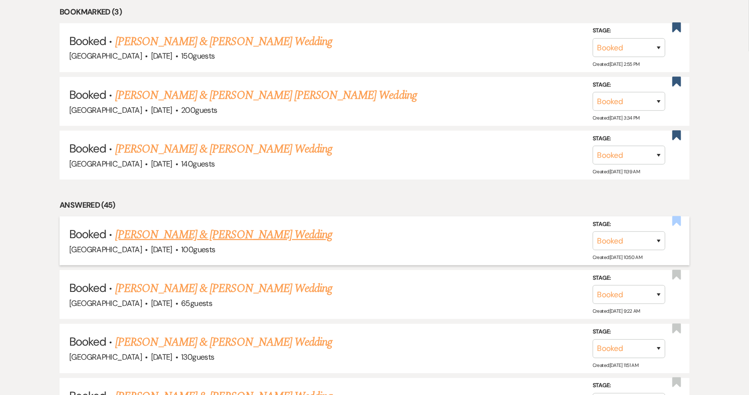
click at [673, 218] on use "button" at bounding box center [676, 221] width 9 height 10
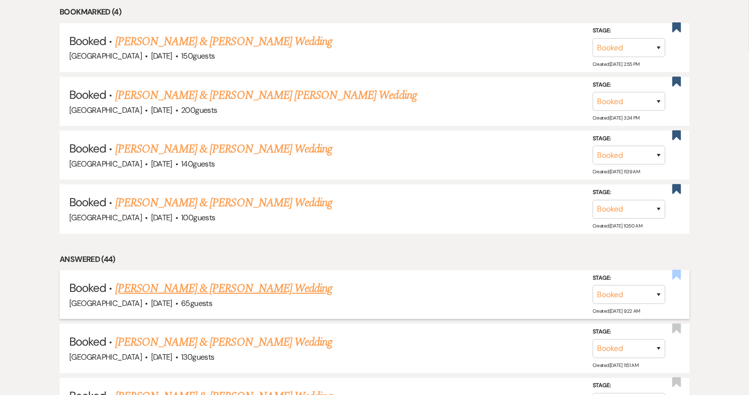
click at [676, 271] on use "button" at bounding box center [676, 275] width 9 height 10
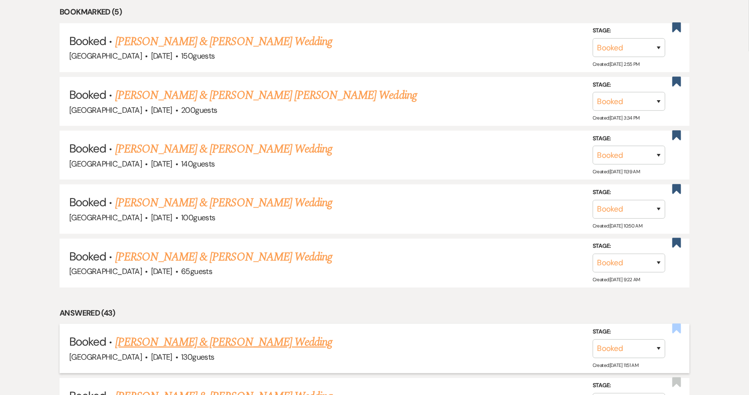
click at [677, 325] on use "button" at bounding box center [676, 328] width 9 height 10
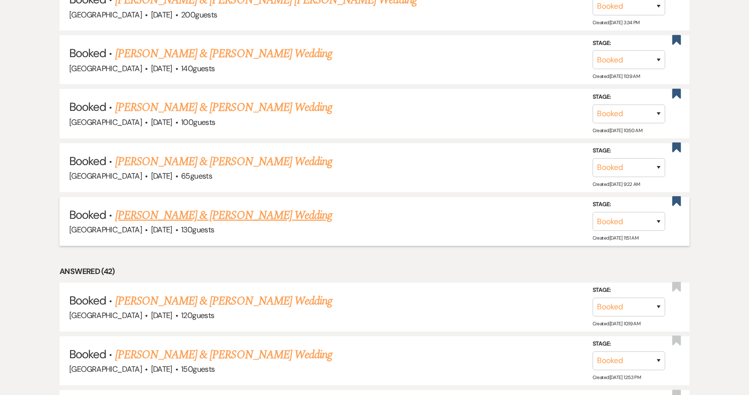
scroll to position [538, 0]
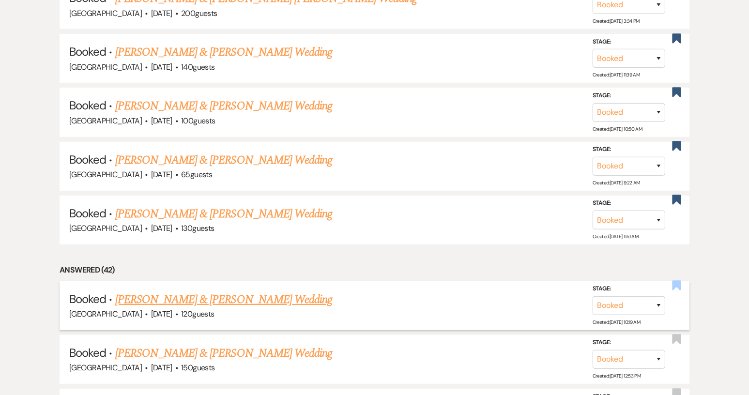
click at [676, 281] on use "button" at bounding box center [676, 286] width 9 height 10
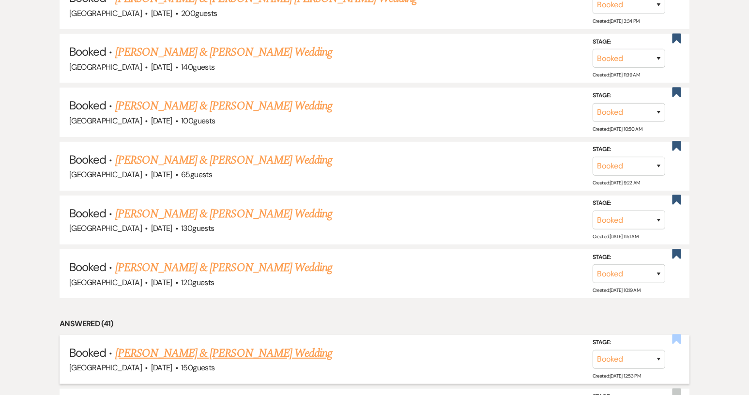
click at [675, 335] on use "button" at bounding box center [676, 340] width 9 height 10
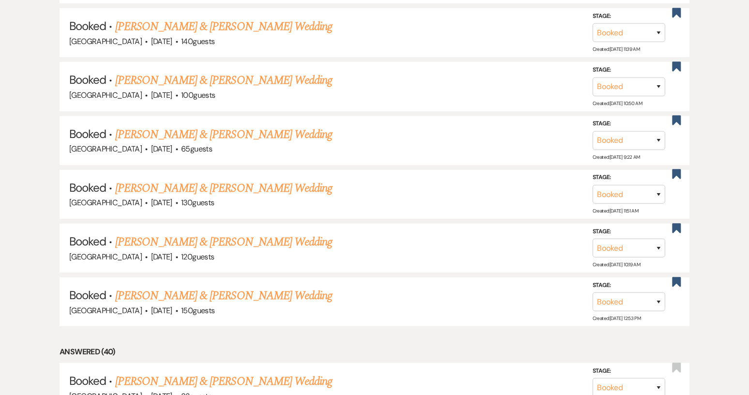
scroll to position [586, 0]
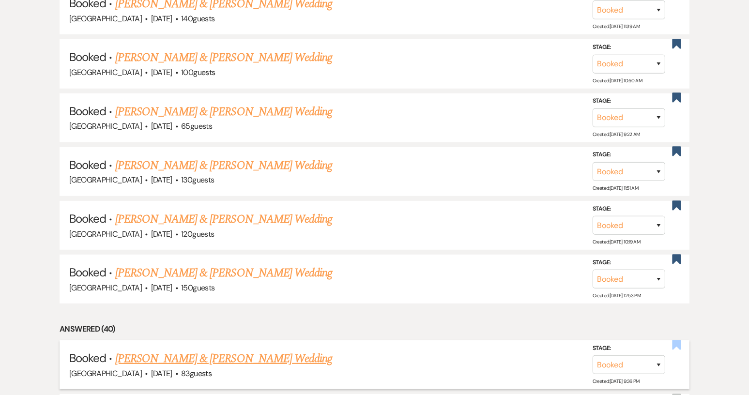
click at [674, 341] on use "button" at bounding box center [676, 345] width 9 height 10
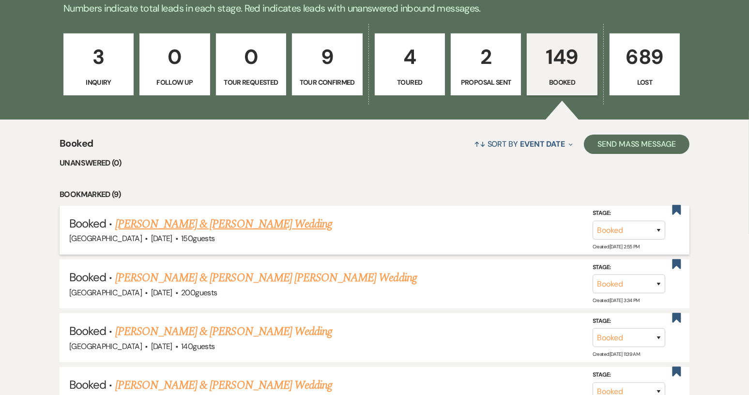
scroll to position [151, 0]
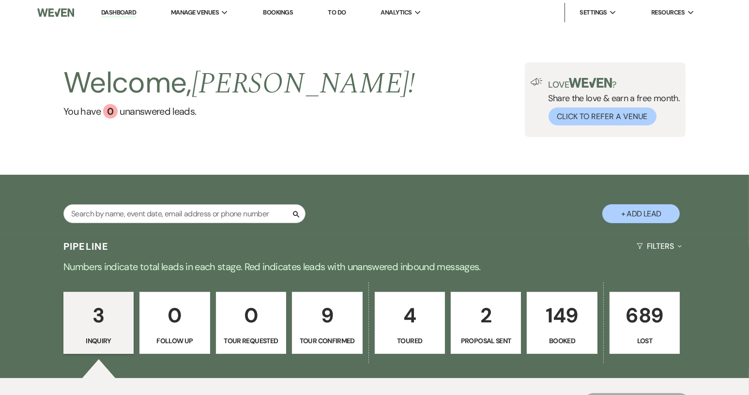
click at [309, 341] on p "Tour Confirmed" at bounding box center [327, 341] width 58 height 11
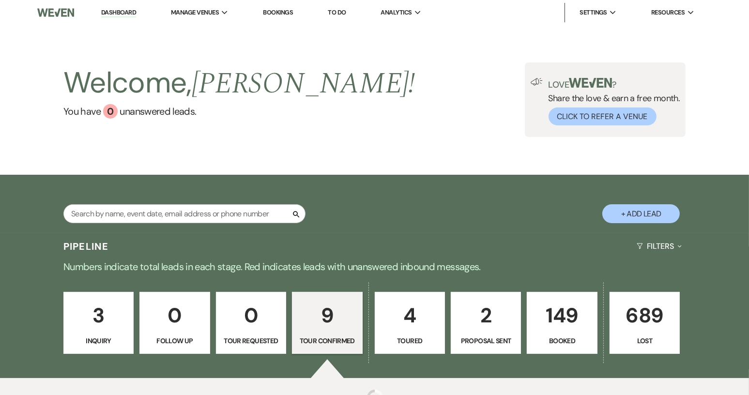
select select "4"
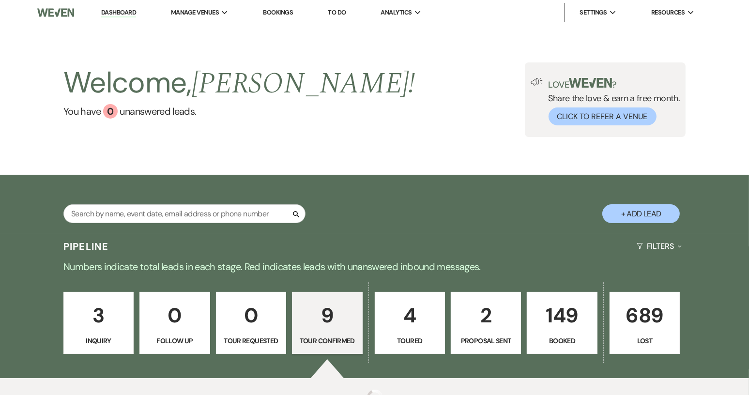
select select "4"
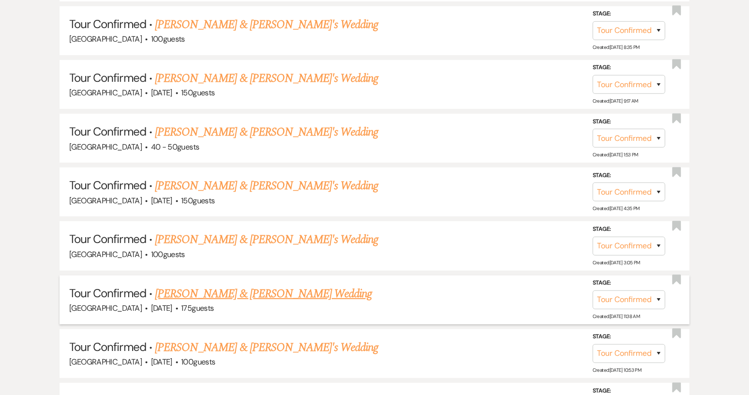
scroll to position [484, 0]
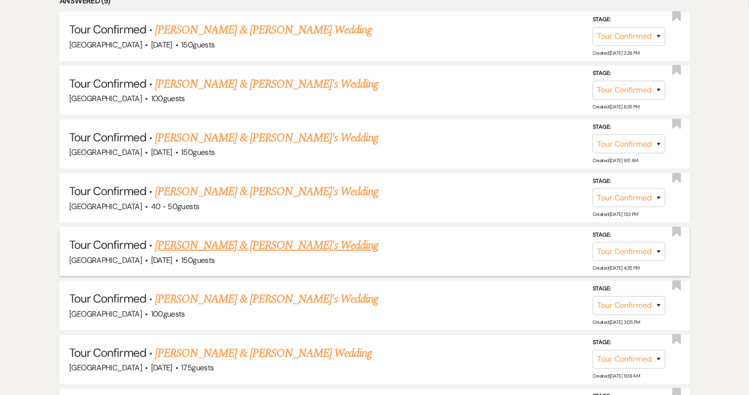
click at [223, 248] on link "[PERSON_NAME] & [PERSON_NAME]'s Wedding" at bounding box center [267, 245] width 224 height 17
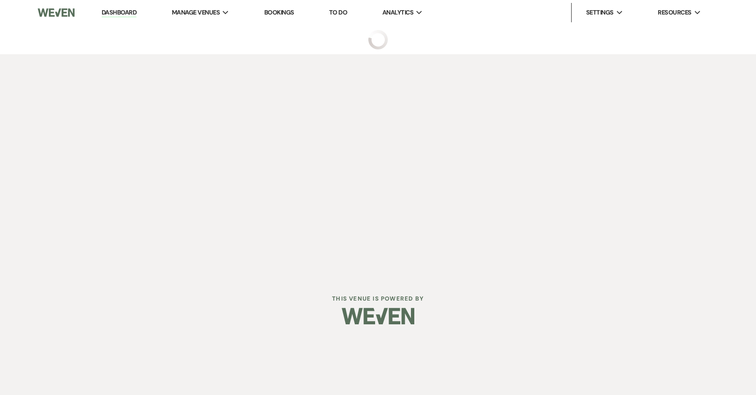
select select "4"
select select "6"
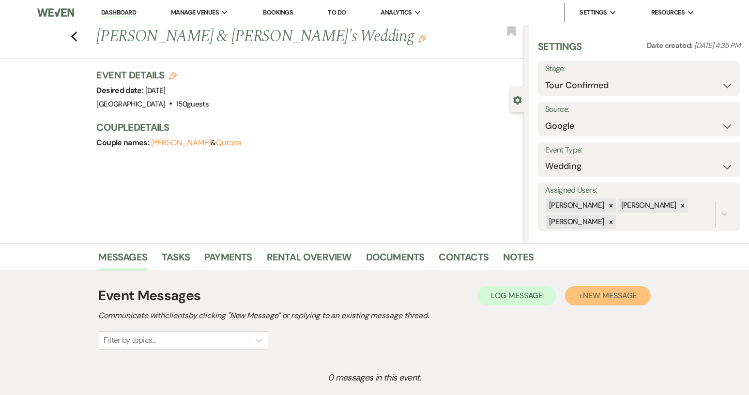
click at [597, 292] on span "New Message" at bounding box center [610, 296] width 54 height 10
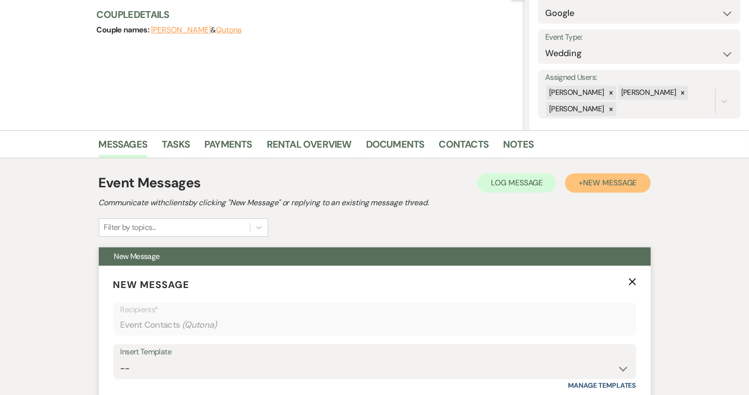
scroll to position [145, 0]
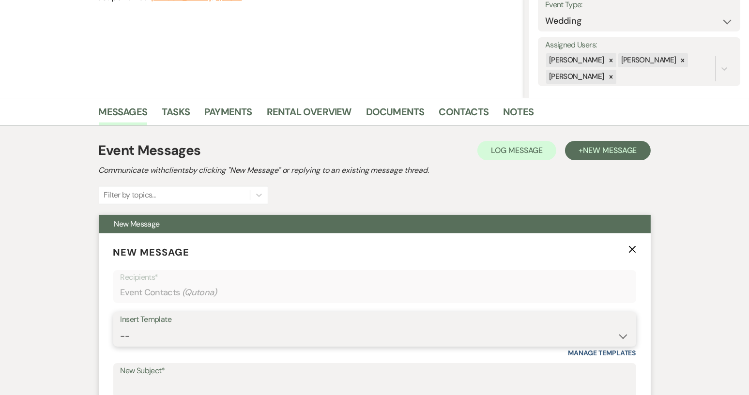
click at [620, 336] on select "-- Weven Planning Portal Introduction (Booked Events) Tour Request Response Con…" at bounding box center [375, 336] width 508 height 19
select select "1850"
click at [121, 327] on select "-- Weven Planning Portal Introduction (Booked Events) Tour Request Response Con…" at bounding box center [375, 336] width 508 height 19
type input "Thank you for touring!"
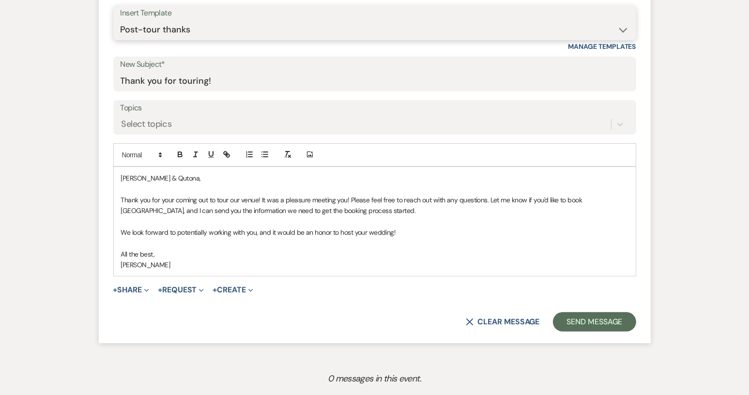
scroll to position [484, 0]
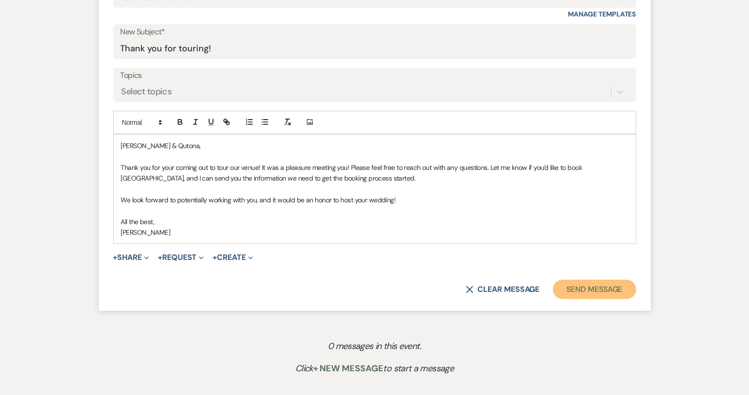
click at [582, 297] on button "Send Message" at bounding box center [594, 289] width 83 height 19
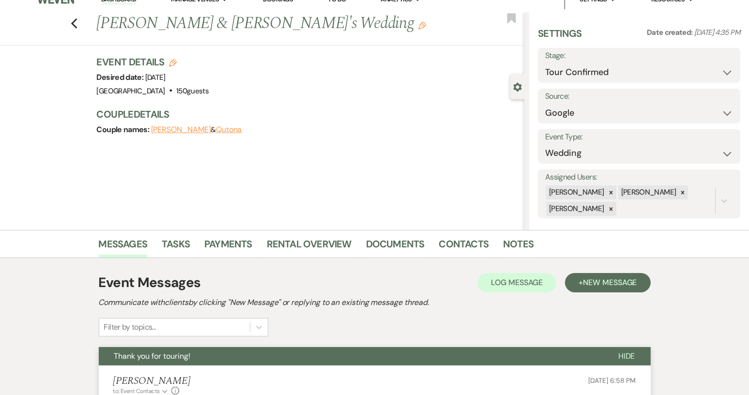
scroll to position [0, 0]
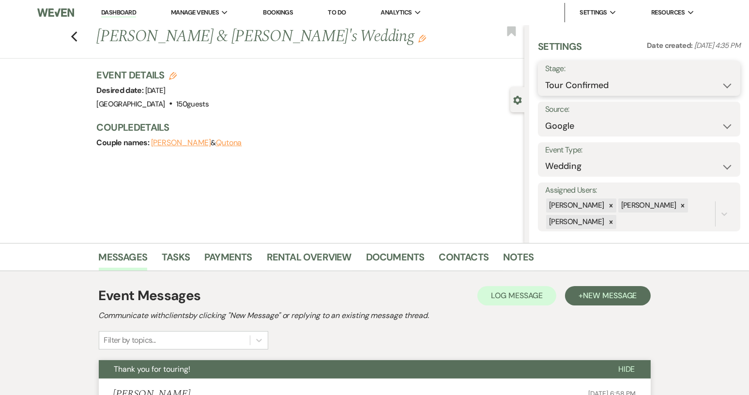
click at [720, 85] on select "Inquiry Follow Up Tour Requested Tour Confirmed Toured Proposal Sent Booked Lost" at bounding box center [639, 85] width 188 height 19
select select "5"
click at [545, 76] on select "Inquiry Follow Up Tour Requested Tour Confirmed Toured Proposal Sent Booked Lost" at bounding box center [639, 85] width 188 height 19
click at [715, 83] on button "Save" at bounding box center [719, 78] width 42 height 19
click at [78, 31] on icon "Previous" at bounding box center [74, 37] width 7 height 12
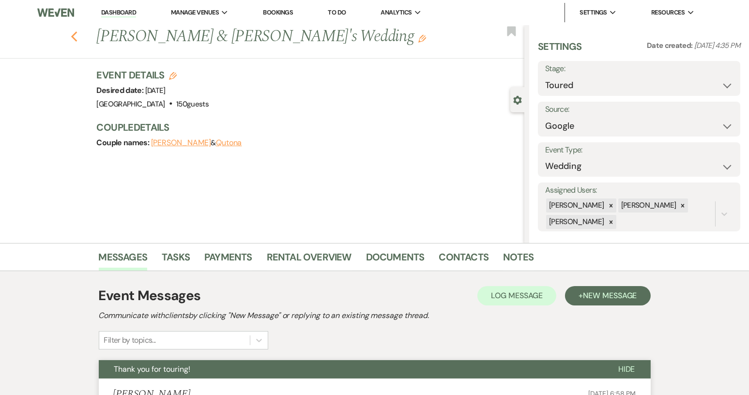
select select "4"
select select "5"
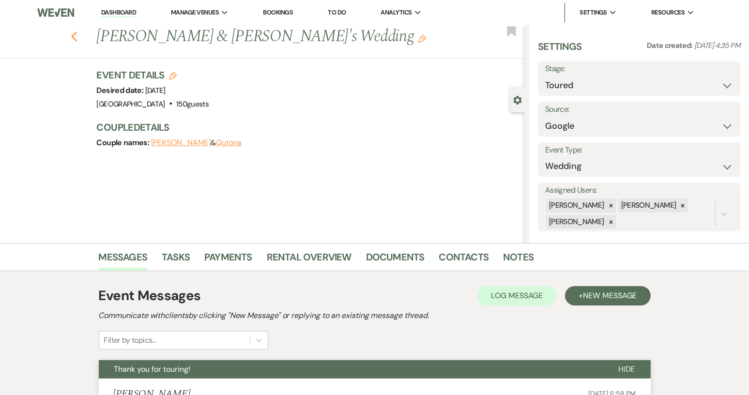
select select "4"
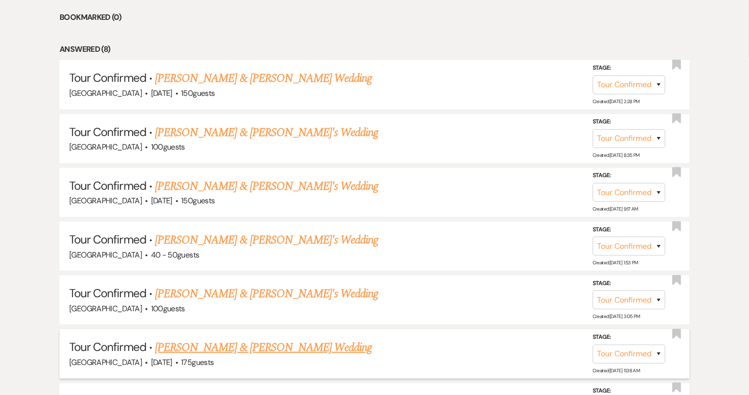
scroll to position [436, 0]
click at [261, 188] on link "[PERSON_NAME] & [PERSON_NAME]'s Wedding" at bounding box center [267, 186] width 224 height 17
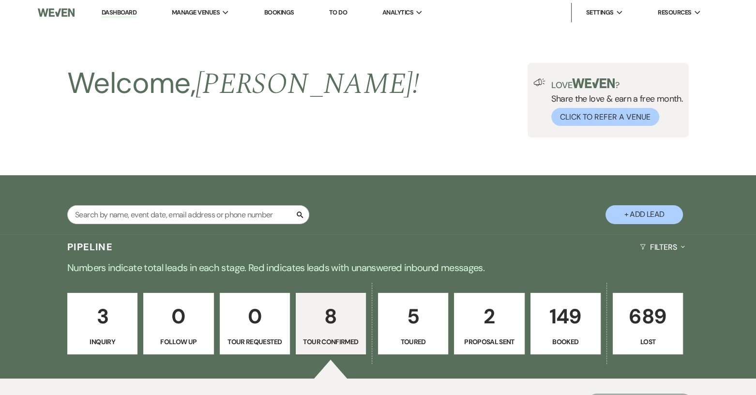
select select "4"
select select "17"
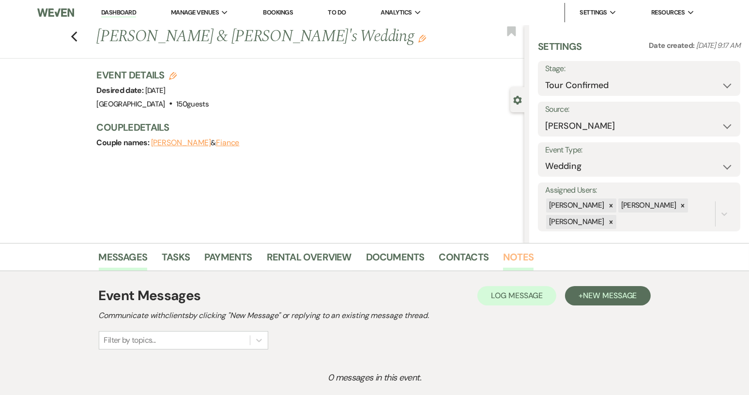
click at [526, 254] on link "Notes" at bounding box center [518, 259] width 31 height 21
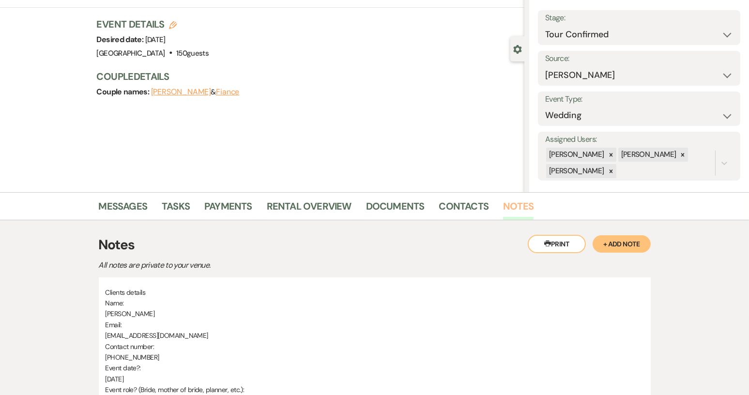
scroll to position [48, 0]
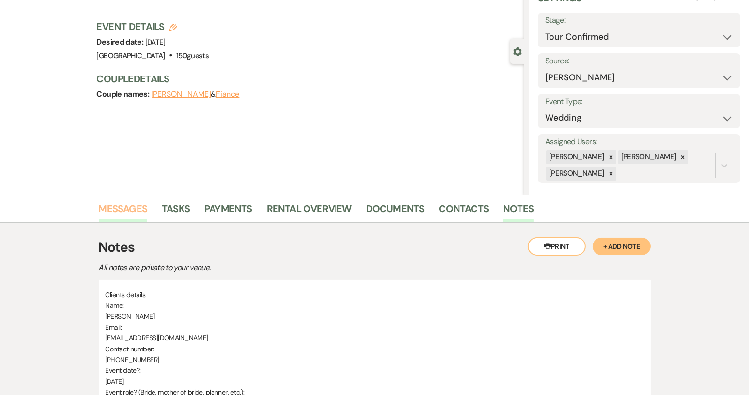
click at [136, 207] on link "Messages" at bounding box center [123, 211] width 49 height 21
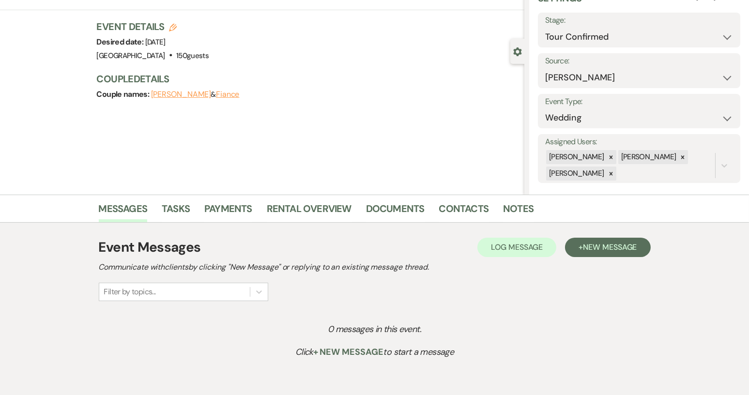
click at [221, 96] on button "Fiance" at bounding box center [228, 95] width 24 height 8
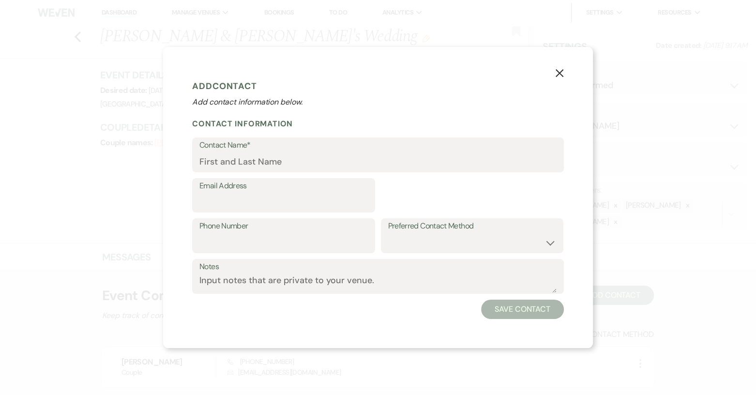
select select "1"
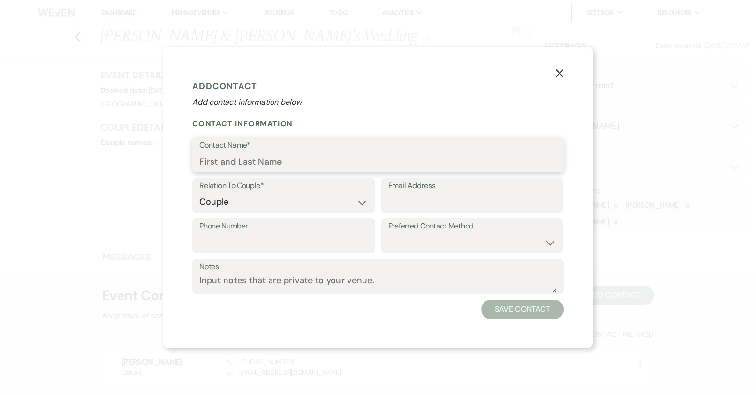
click at [237, 164] on input "Contact Name*" at bounding box center [378, 162] width 357 height 19
type input "Jacob"
click at [523, 309] on button "Save Contact" at bounding box center [522, 309] width 83 height 19
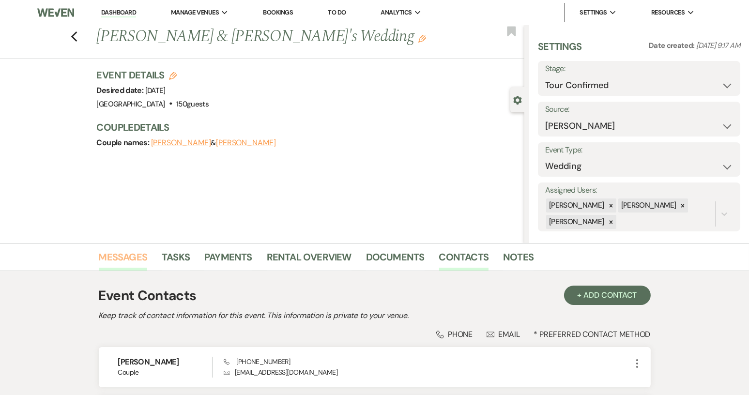
click at [137, 257] on link "Messages" at bounding box center [123, 259] width 49 height 21
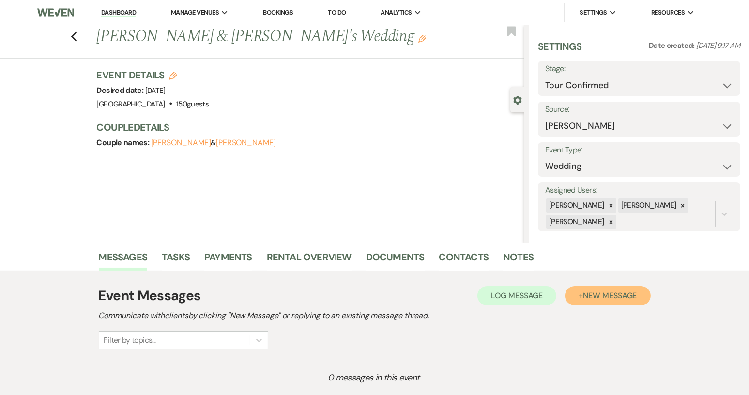
click at [611, 295] on span "New Message" at bounding box center [610, 296] width 54 height 10
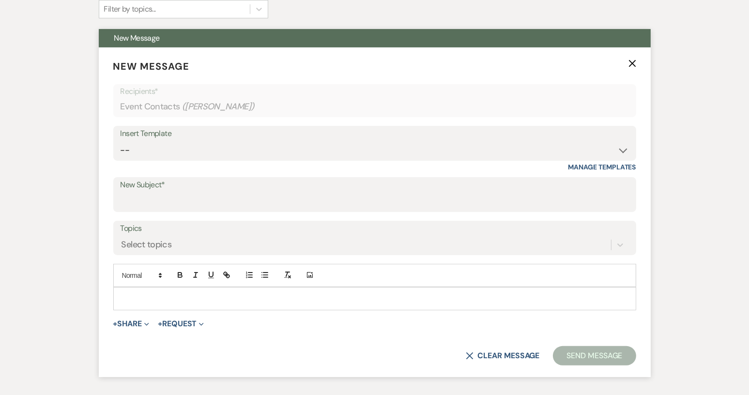
scroll to position [339, 0]
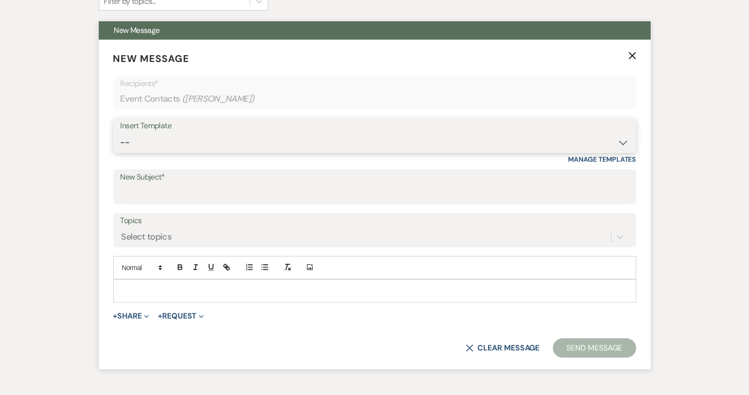
click at [622, 143] on select "-- Weven Planning Portal Introduction (Booked Events) Tour Request Response Con…" at bounding box center [375, 142] width 508 height 19
select select "1850"
click at [121, 133] on select "-- Weven Planning Portal Introduction (Booked Events) Tour Request Response Con…" at bounding box center [375, 142] width 508 height 19
type input "Thank you for touring!"
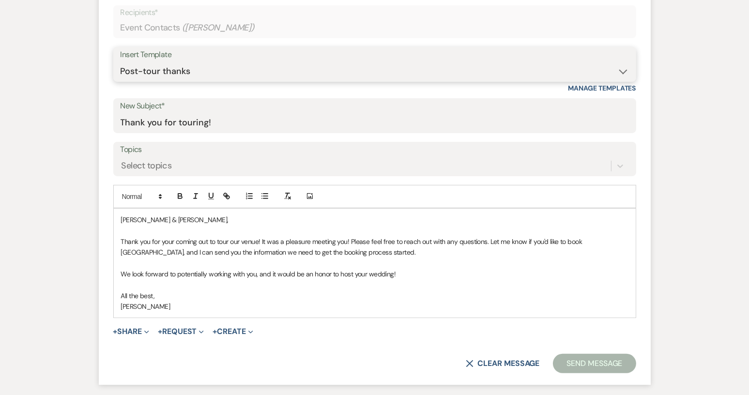
scroll to position [436, 0]
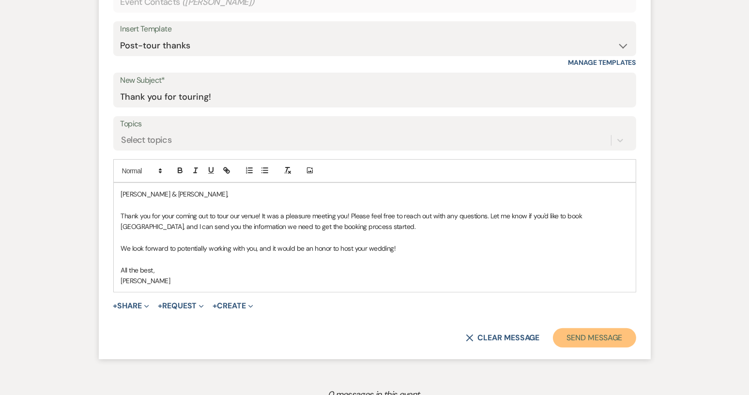
click at [572, 337] on button "Send Message" at bounding box center [594, 337] width 83 height 19
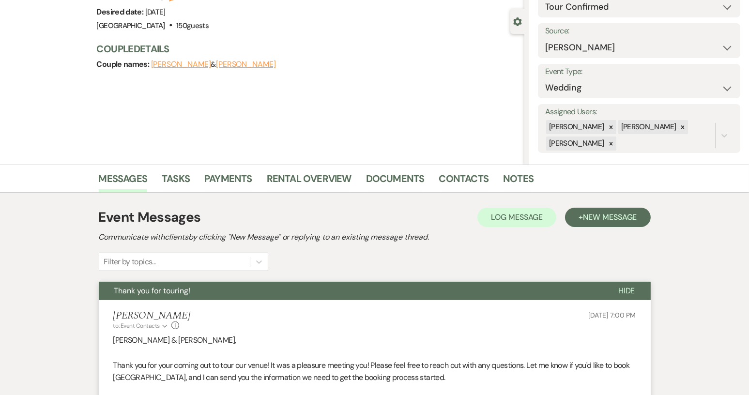
scroll to position [48, 0]
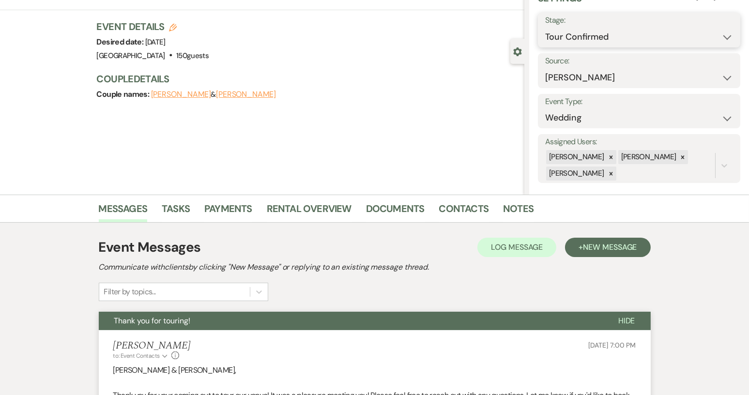
click at [720, 38] on select "Inquiry Follow Up Tour Requested Tour Confirmed Toured Proposal Sent Booked Lost" at bounding box center [639, 37] width 188 height 19
select select "5"
click at [545, 28] on select "Inquiry Follow Up Tour Requested Tour Confirmed Toured Proposal Sent Booked Lost" at bounding box center [639, 37] width 188 height 19
click at [704, 31] on button "Save" at bounding box center [719, 29] width 42 height 19
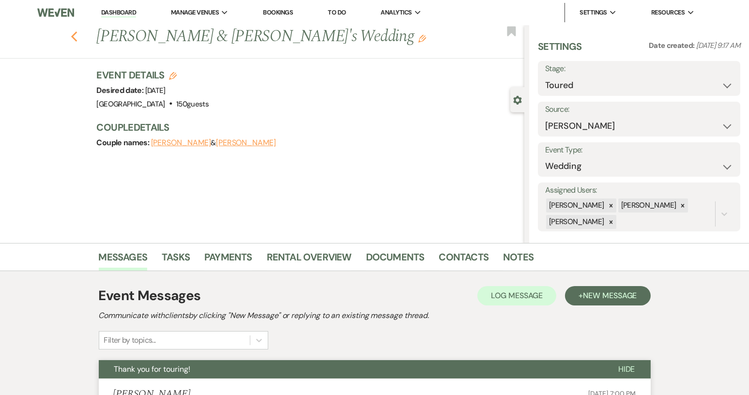
click at [77, 38] on use "button" at bounding box center [74, 36] width 6 height 11
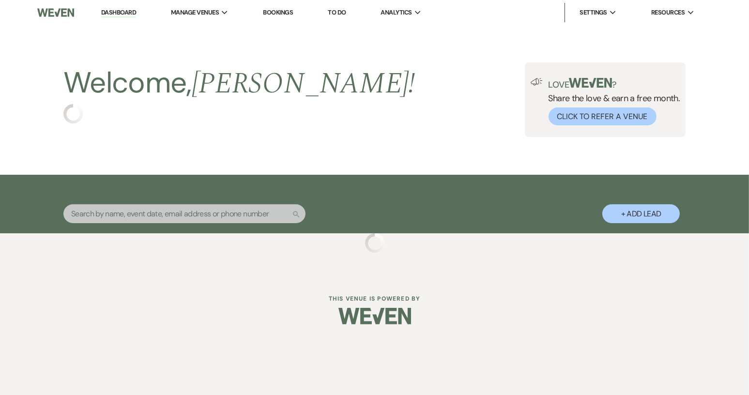
select select "4"
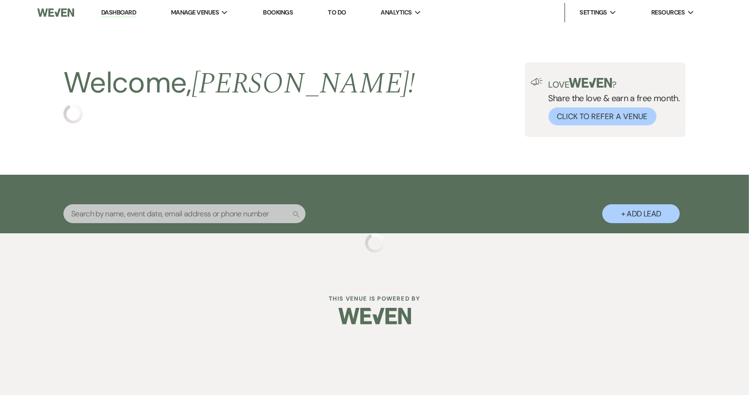
select select "4"
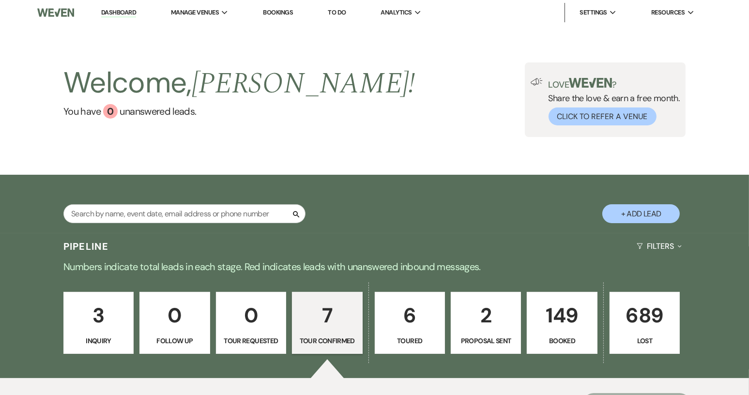
click at [567, 326] on p "149" at bounding box center [562, 315] width 58 height 32
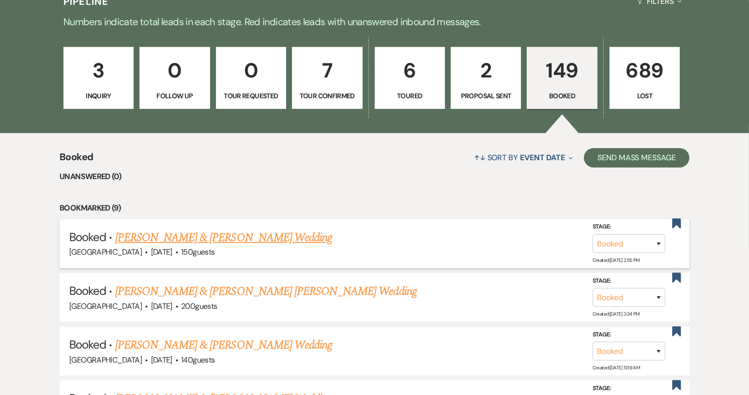
scroll to position [247, 0]
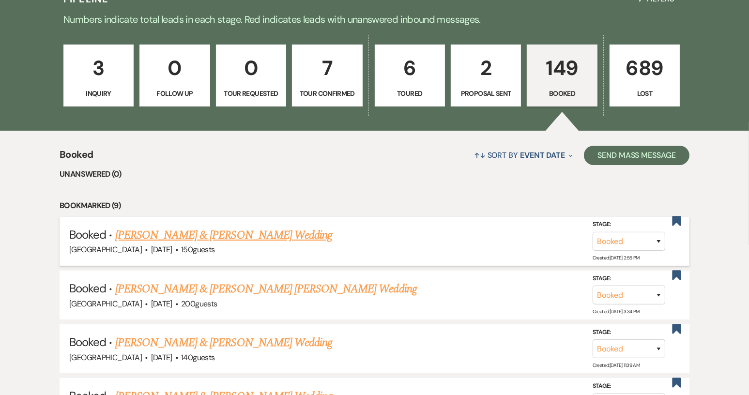
click at [247, 230] on link "[PERSON_NAME] & [PERSON_NAME] Wedding" at bounding box center [223, 235] width 217 height 17
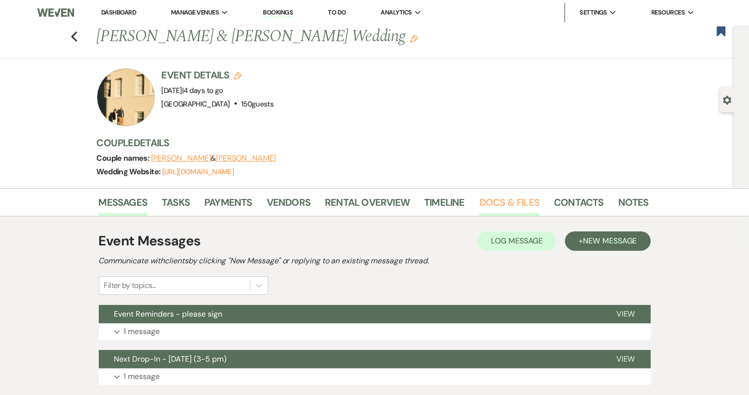
click at [508, 205] on link "Docs & Files" at bounding box center [509, 205] width 60 height 21
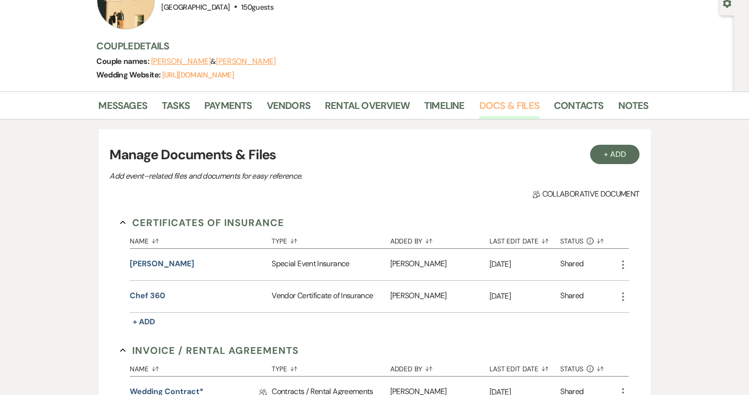
scroll to position [194, 0]
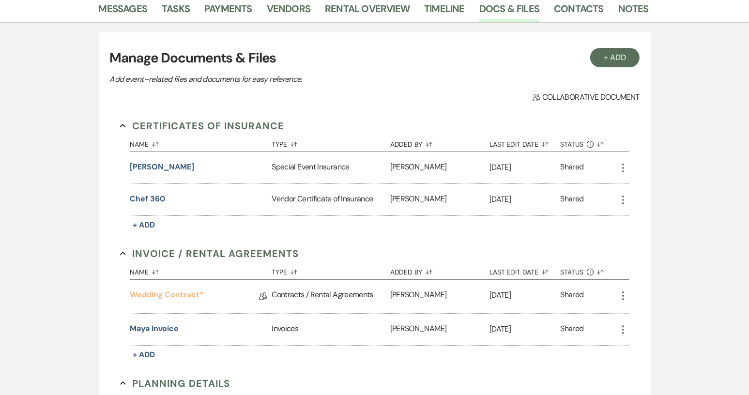
click at [180, 295] on link "Wedding Contract*" at bounding box center [167, 296] width 74 height 15
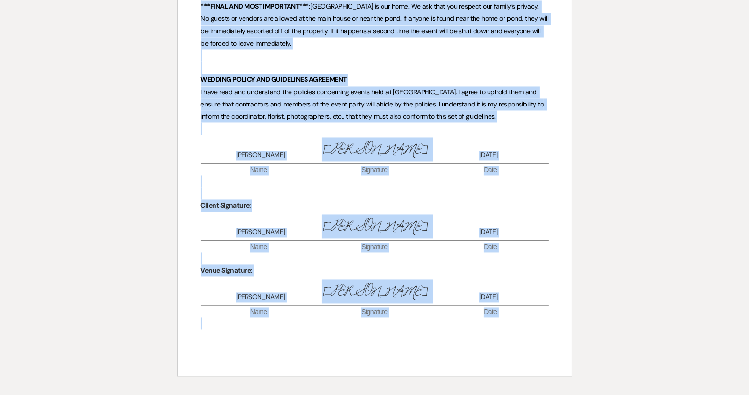
scroll to position [7337, 0]
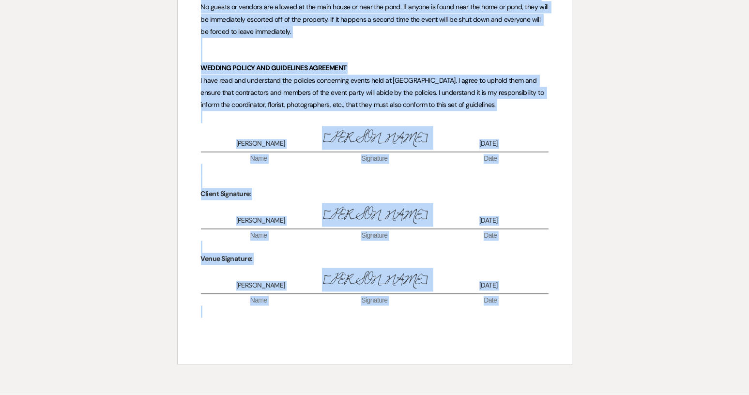
drag, startPoint x: 295, startPoint y: 158, endPoint x: 545, endPoint y: 228, distance: 259.4
copy div "Piney Grove Ranch Rental Agreement 641 Piney Grove School Road, Gray Court, SC …"
